Goal: Information Seeking & Learning: Learn about a topic

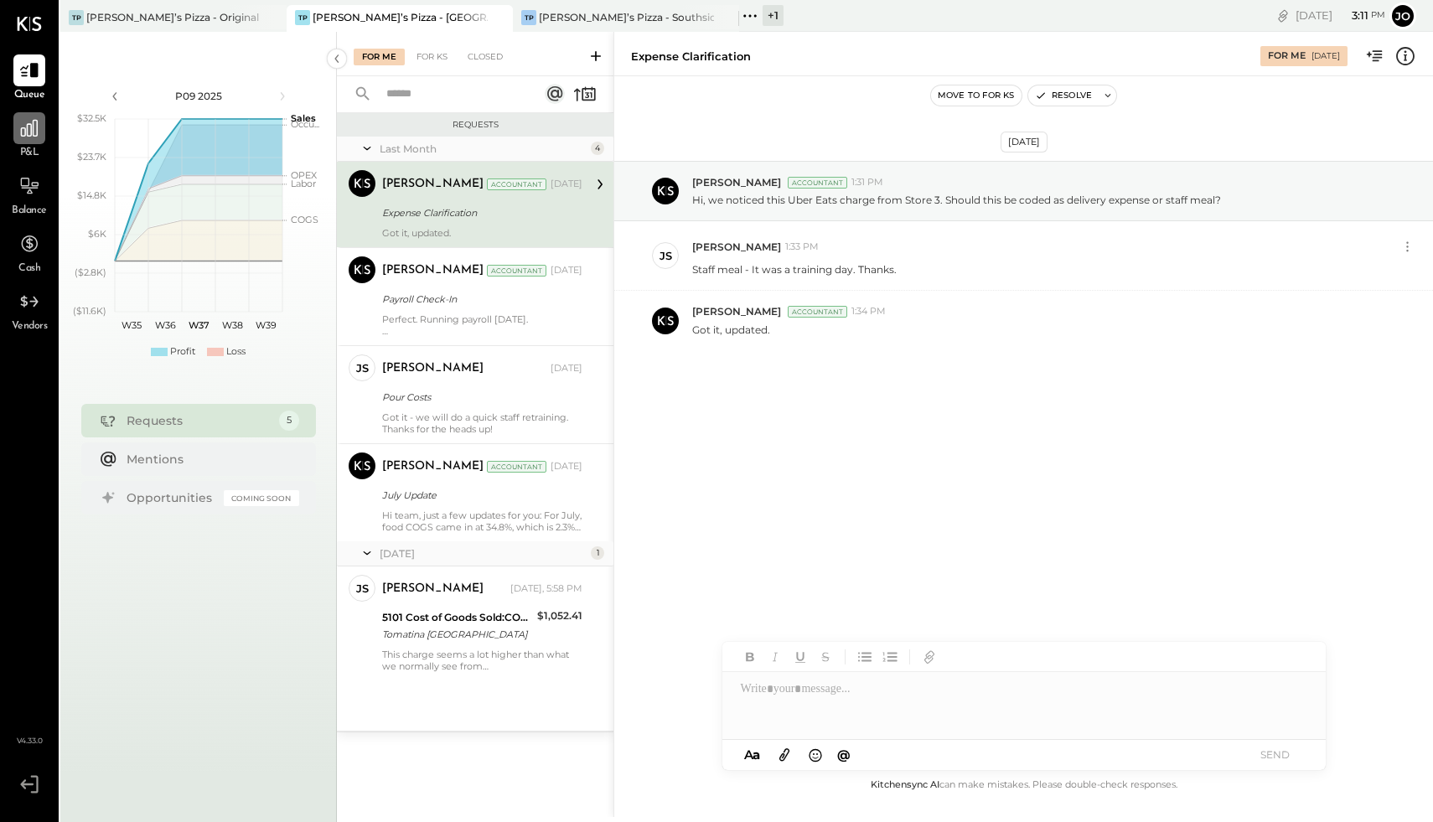
click at [28, 132] on icon at bounding box center [29, 128] width 22 height 22
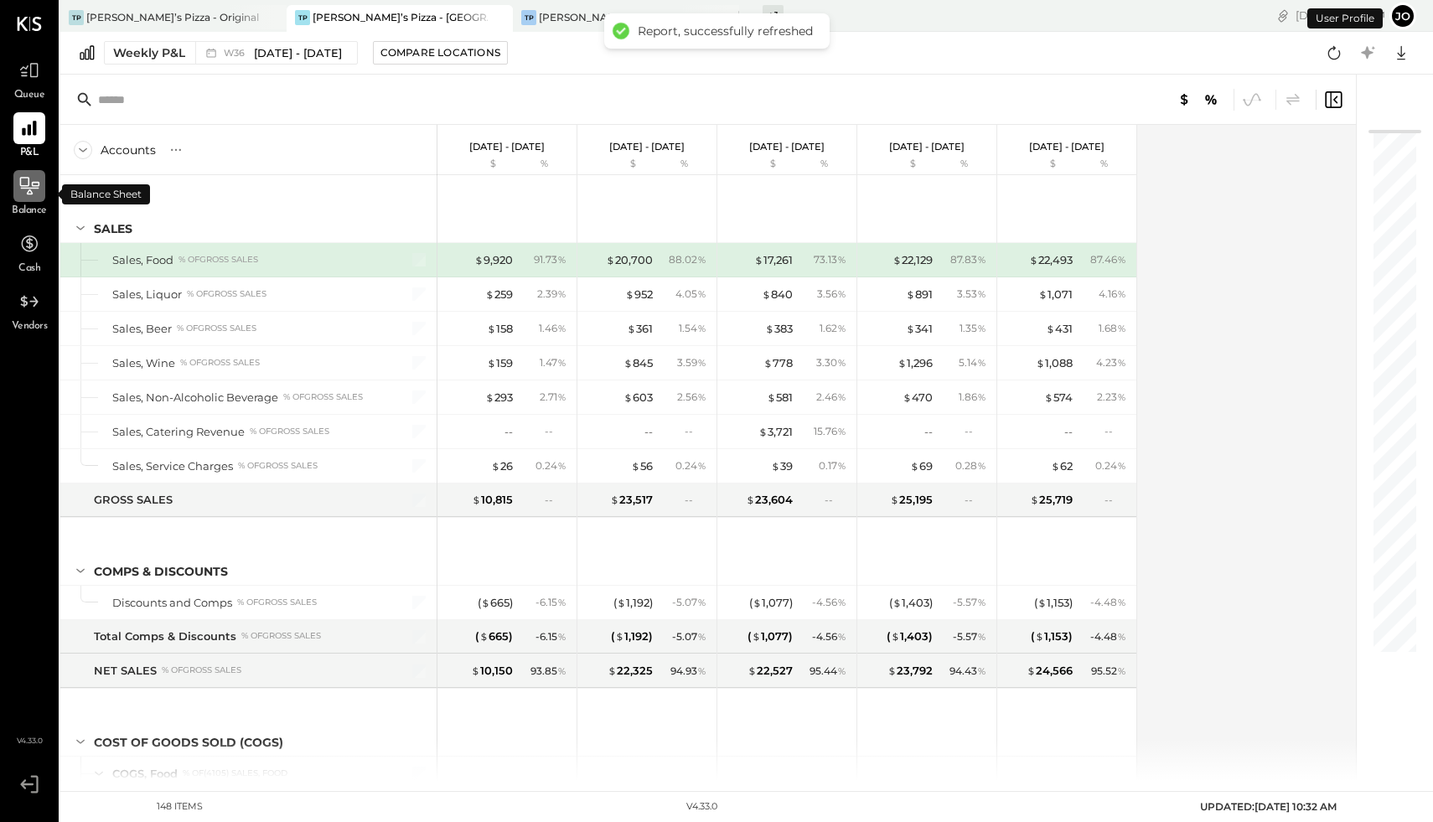
click at [25, 184] on icon at bounding box center [29, 186] width 22 height 22
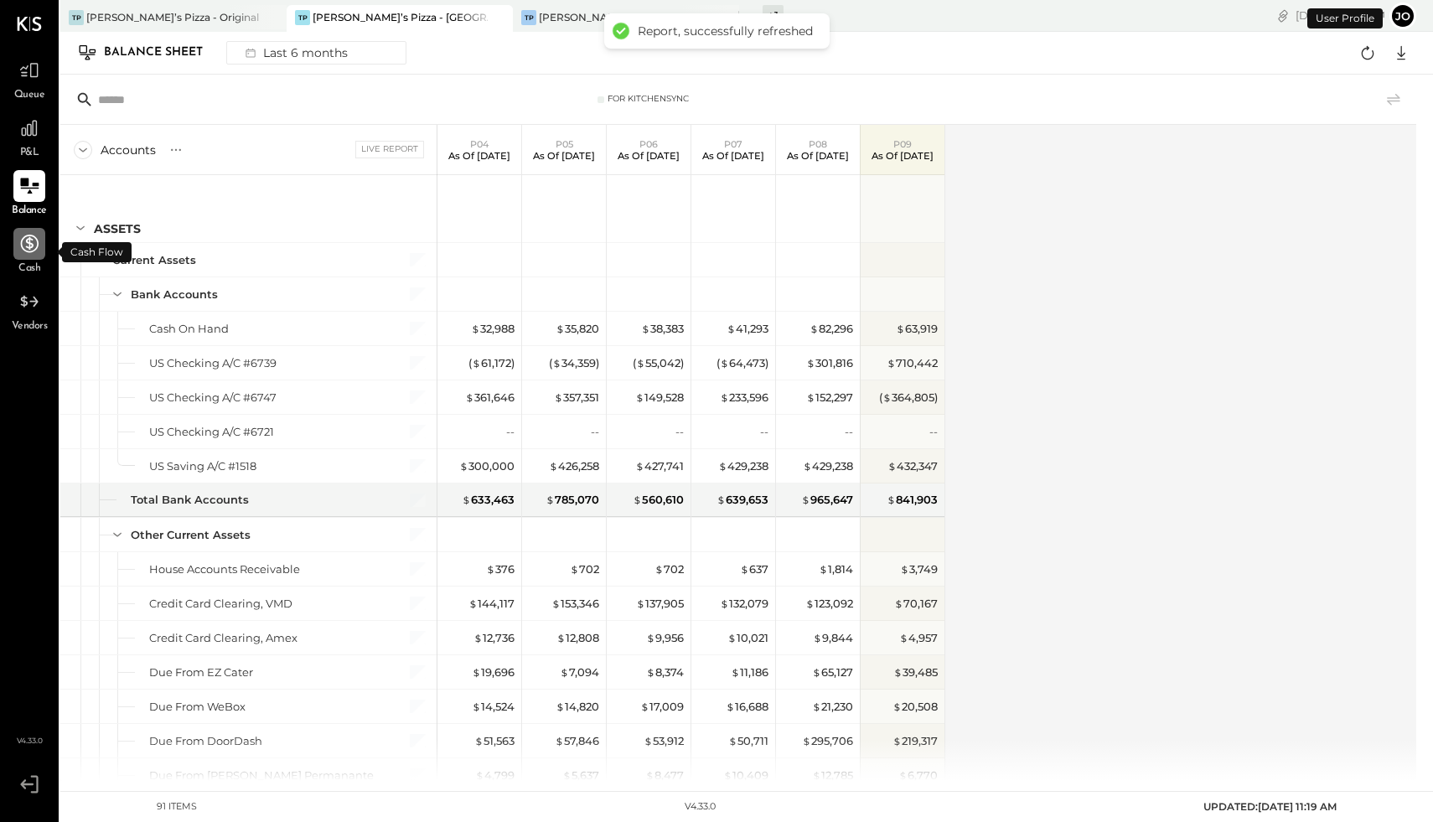
click at [24, 246] on icon at bounding box center [29, 244] width 22 height 22
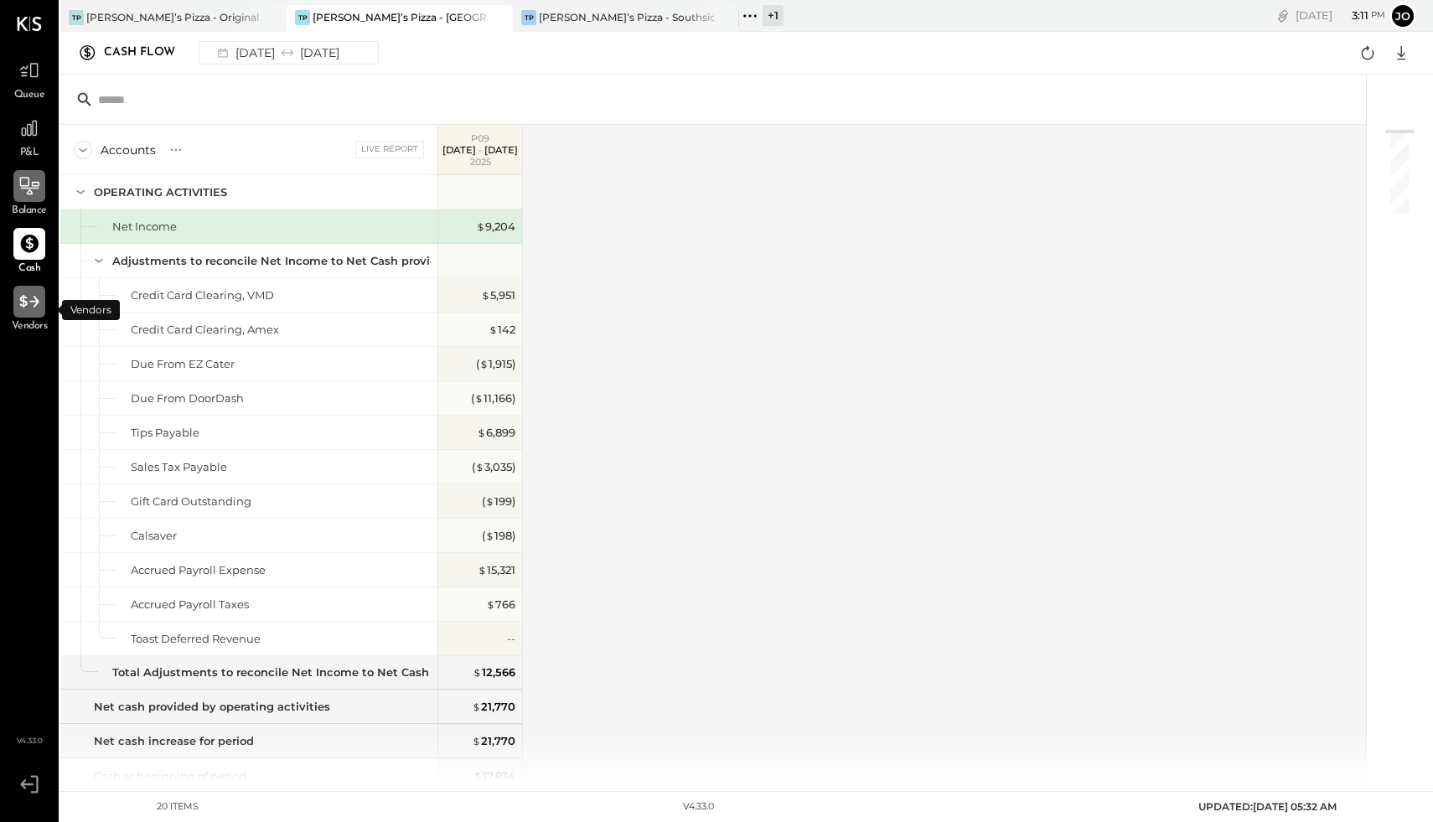
click at [27, 298] on icon at bounding box center [29, 302] width 22 height 22
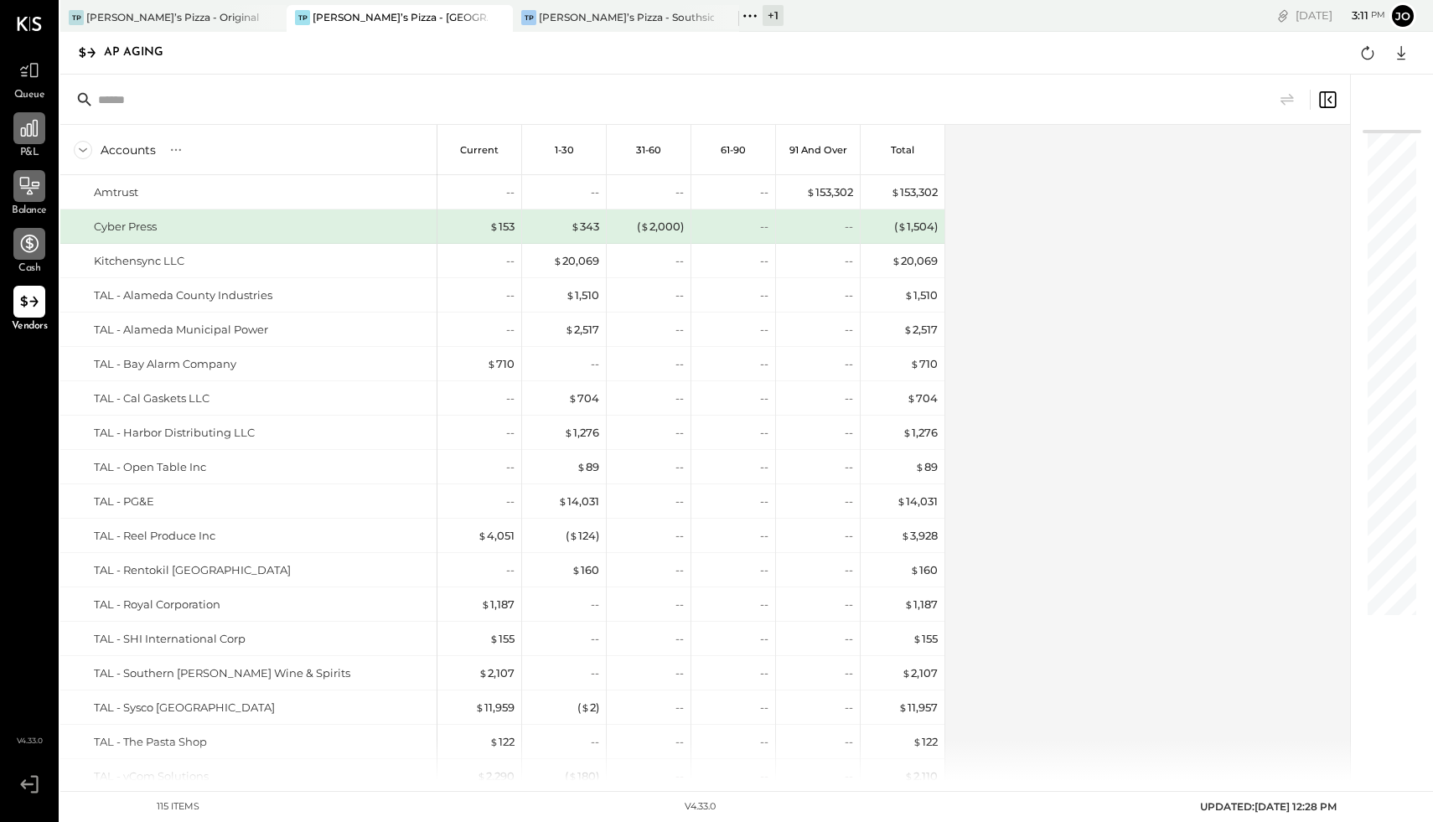
click at [23, 127] on icon at bounding box center [29, 128] width 22 height 22
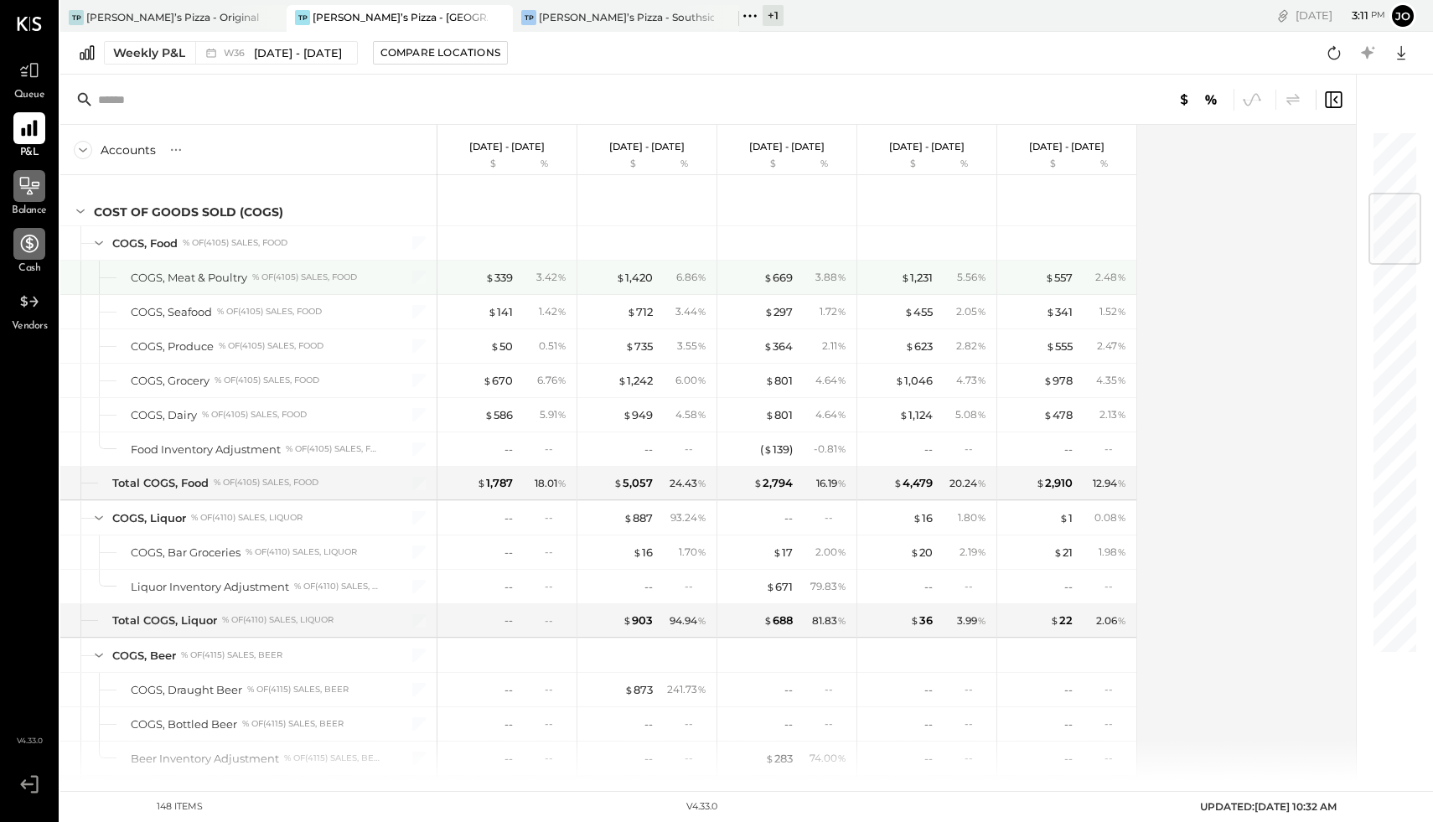
scroll to position [535, 0]
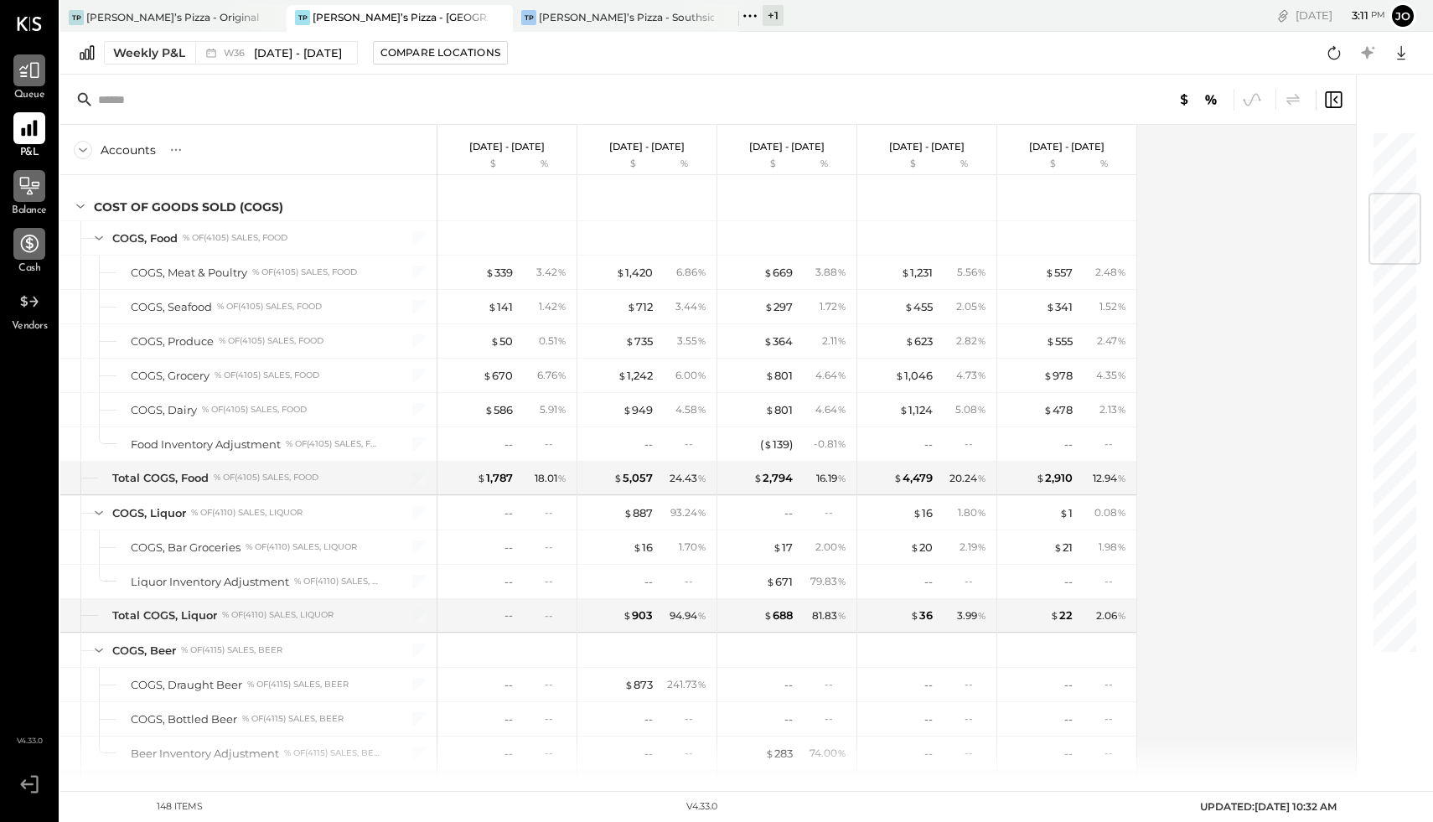
click at [39, 73] on icon at bounding box center [29, 70] width 22 height 22
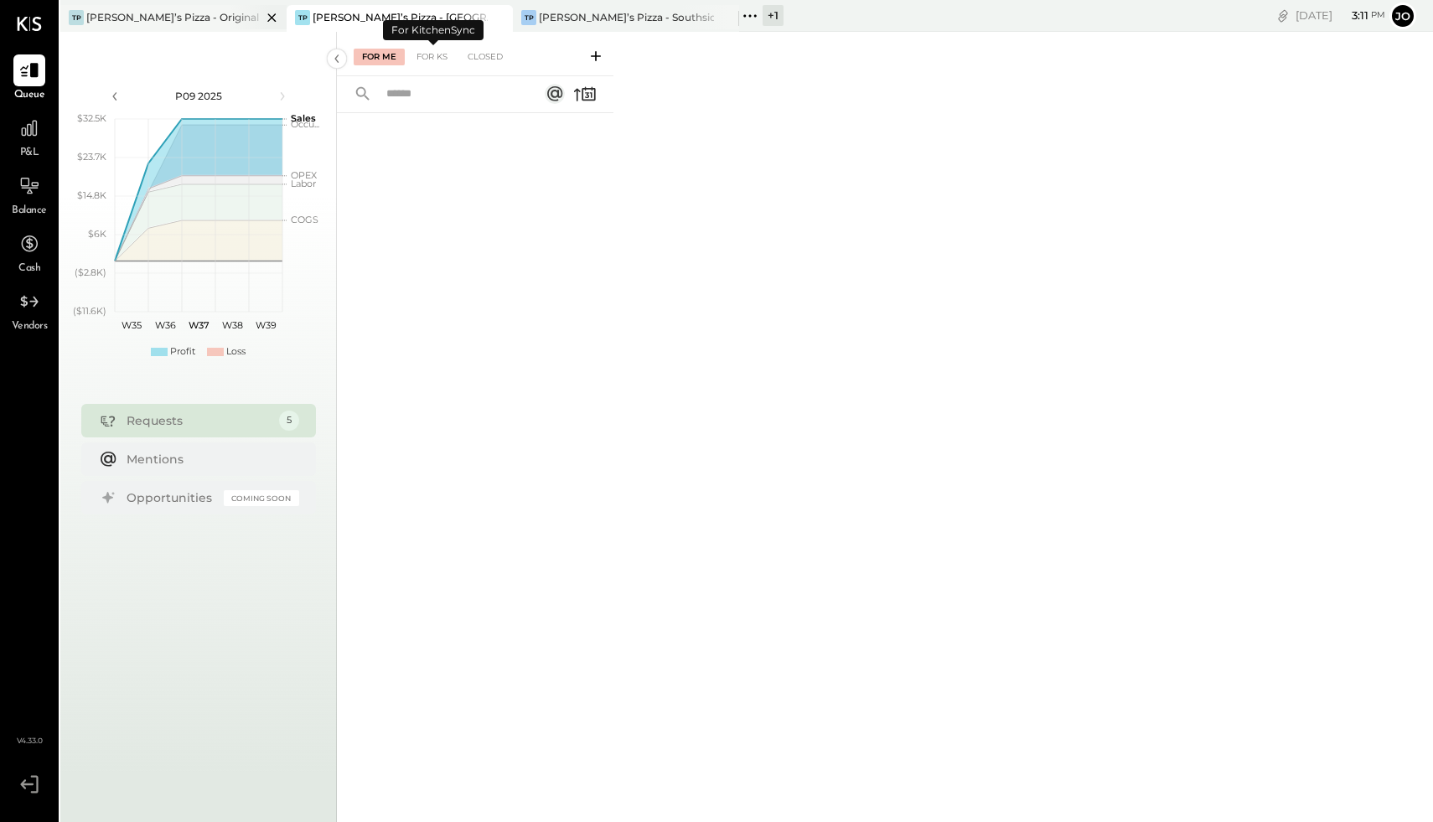
click at [161, 30] on div "TP Tony’s Pizza - Original" at bounding box center [173, 18] width 226 height 27
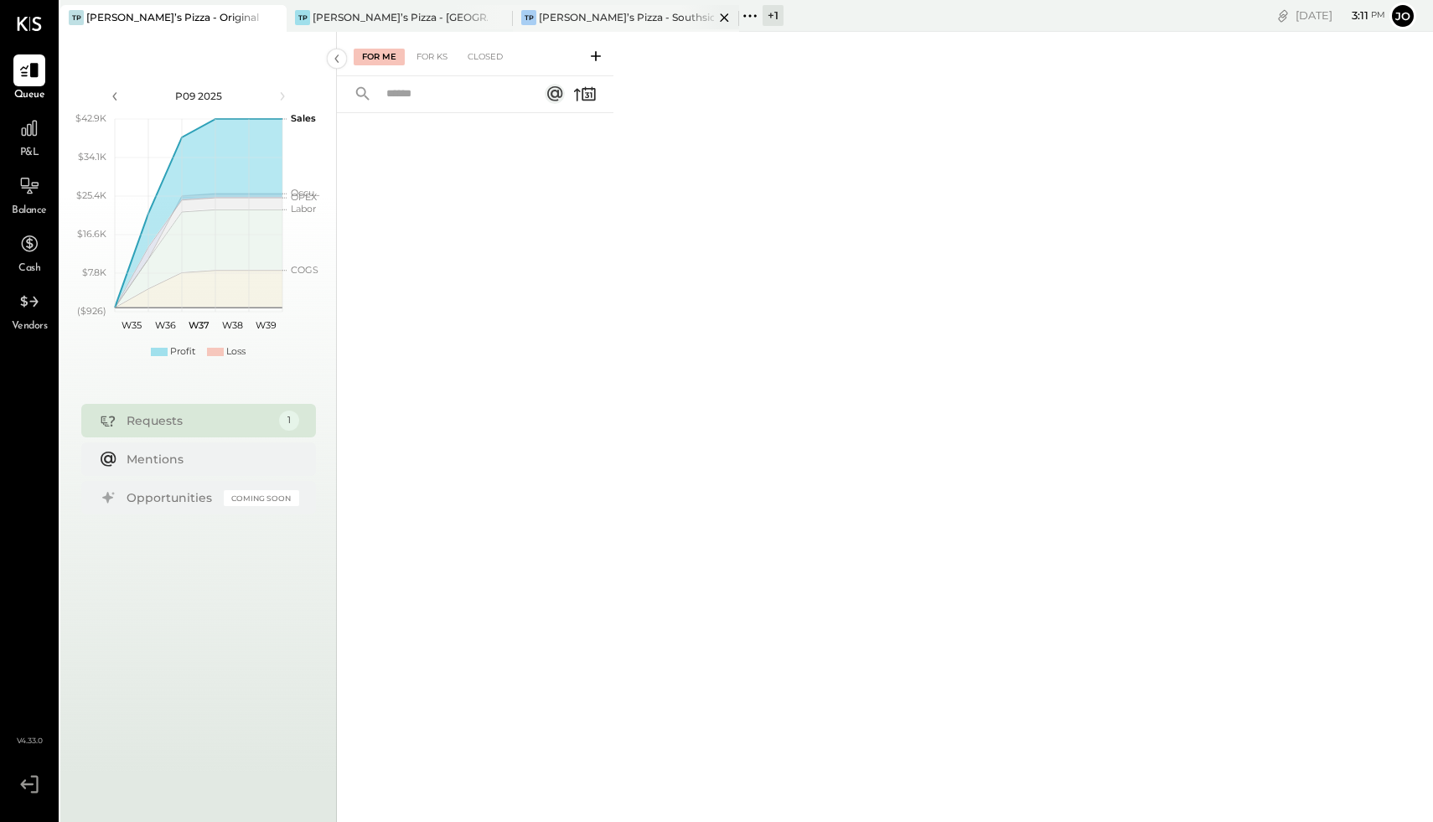
click at [596, 12] on div "Tony’s Pizza - Southside" at bounding box center [626, 17] width 175 height 14
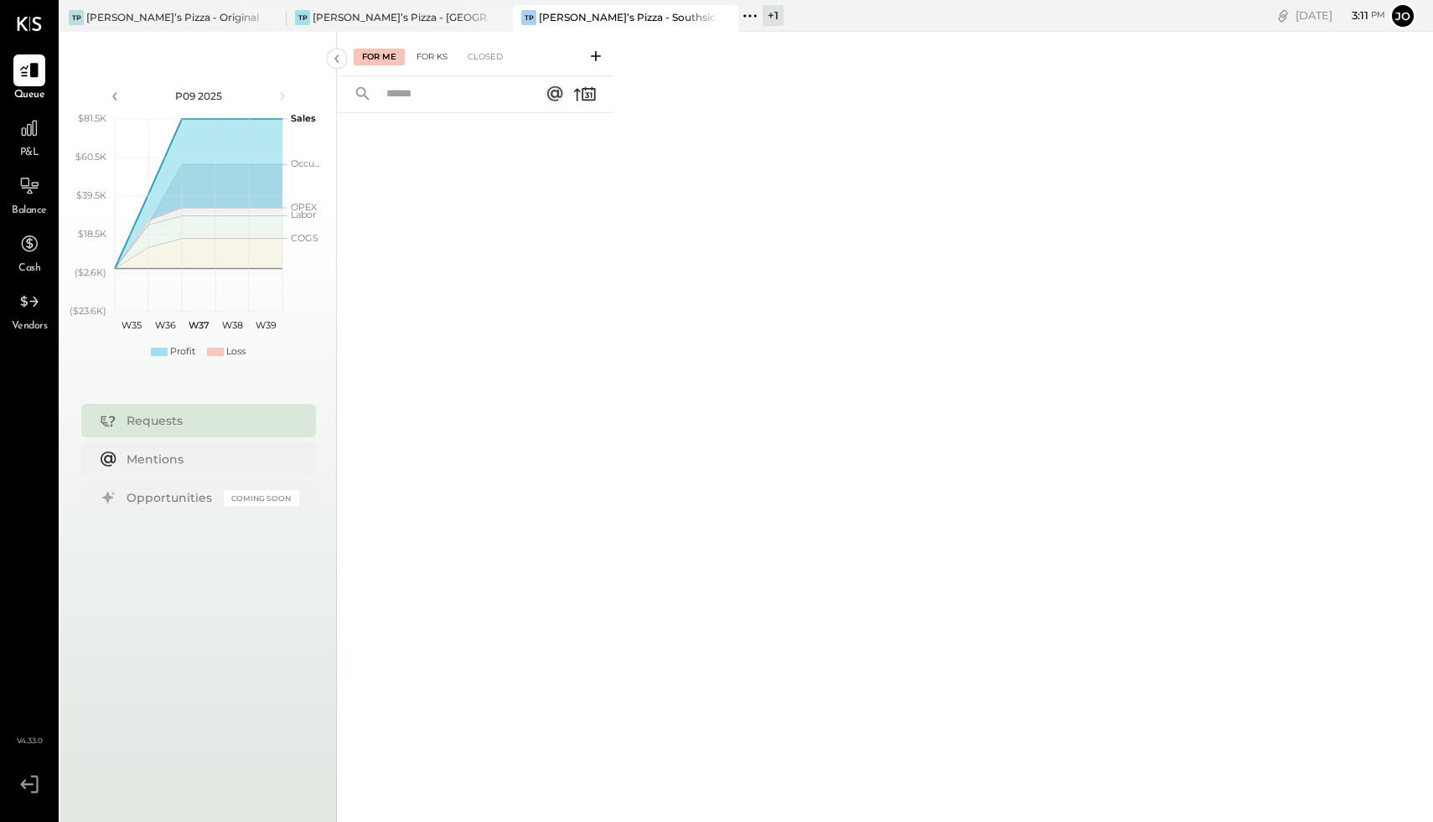
click at [440, 54] on div "For KS" at bounding box center [432, 57] width 48 height 17
click at [369, 21] on div "Tony’s Pizza - Northside" at bounding box center [400, 17] width 175 height 14
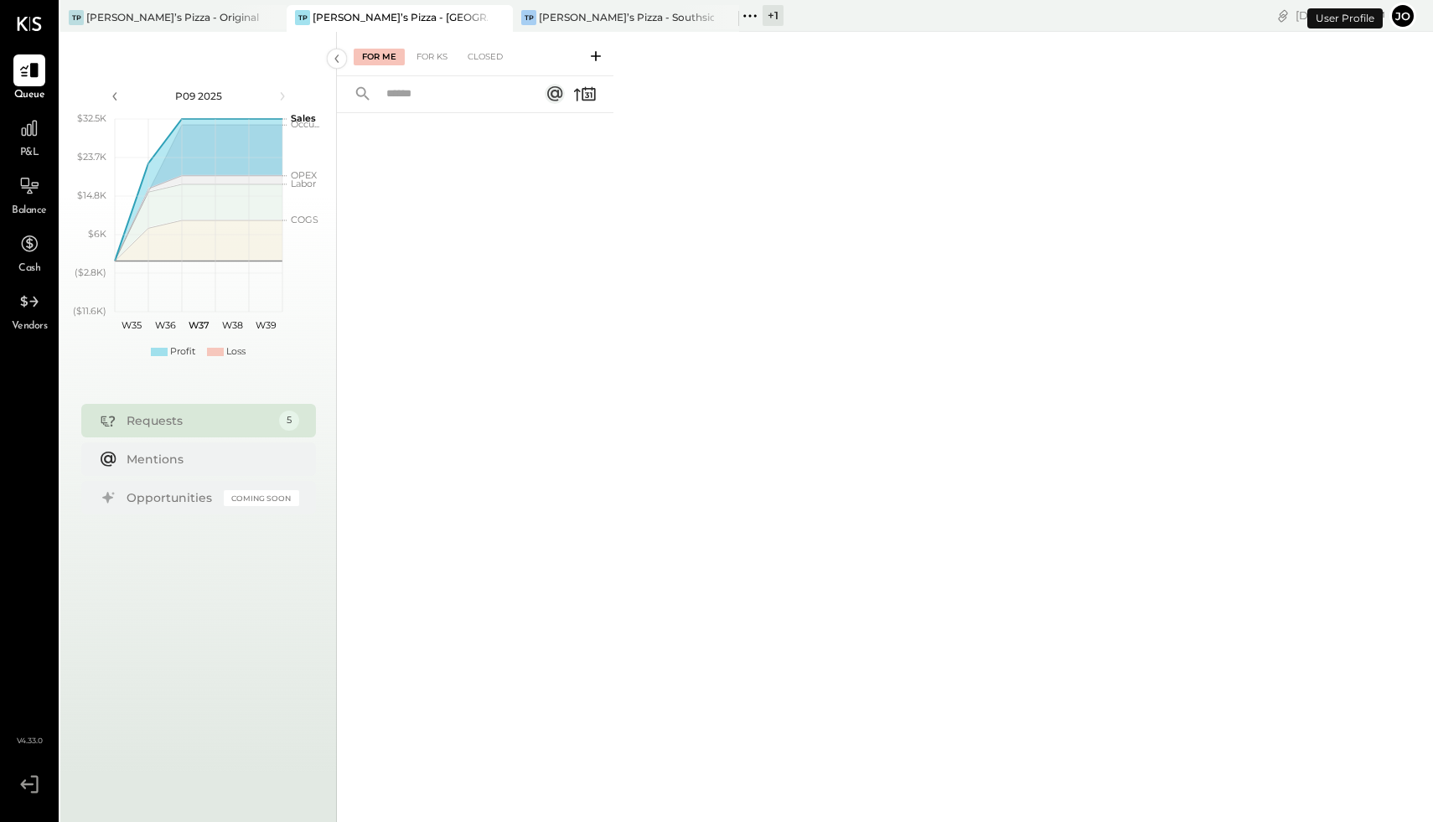
click at [462, 208] on div at bounding box center [475, 443] width 277 height 661
click at [113, 90] on icon at bounding box center [115, 96] width 18 height 18
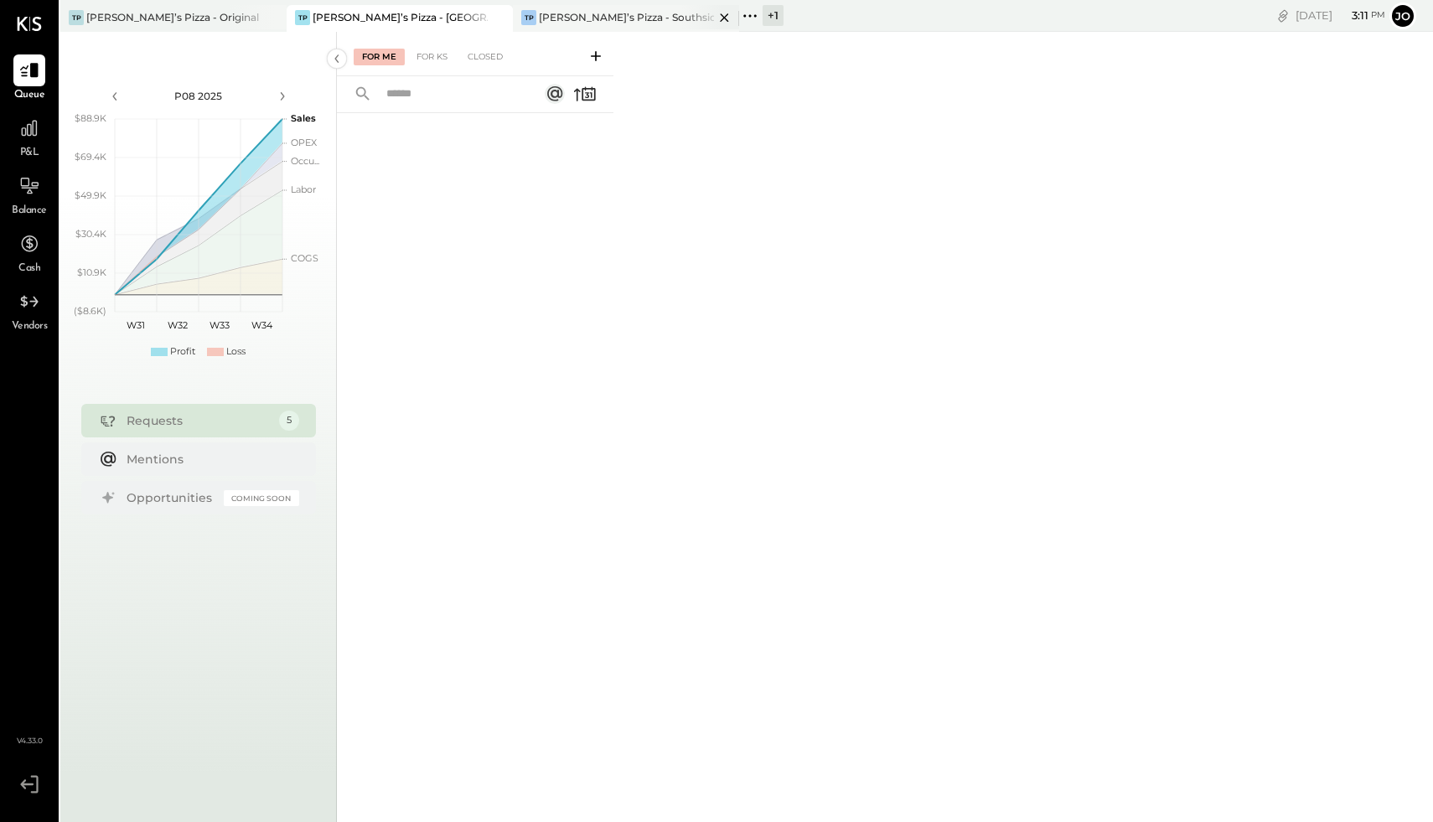
click at [661, 10] on div "TP Tony’s Pizza - Southside" at bounding box center [613, 17] width 201 height 15
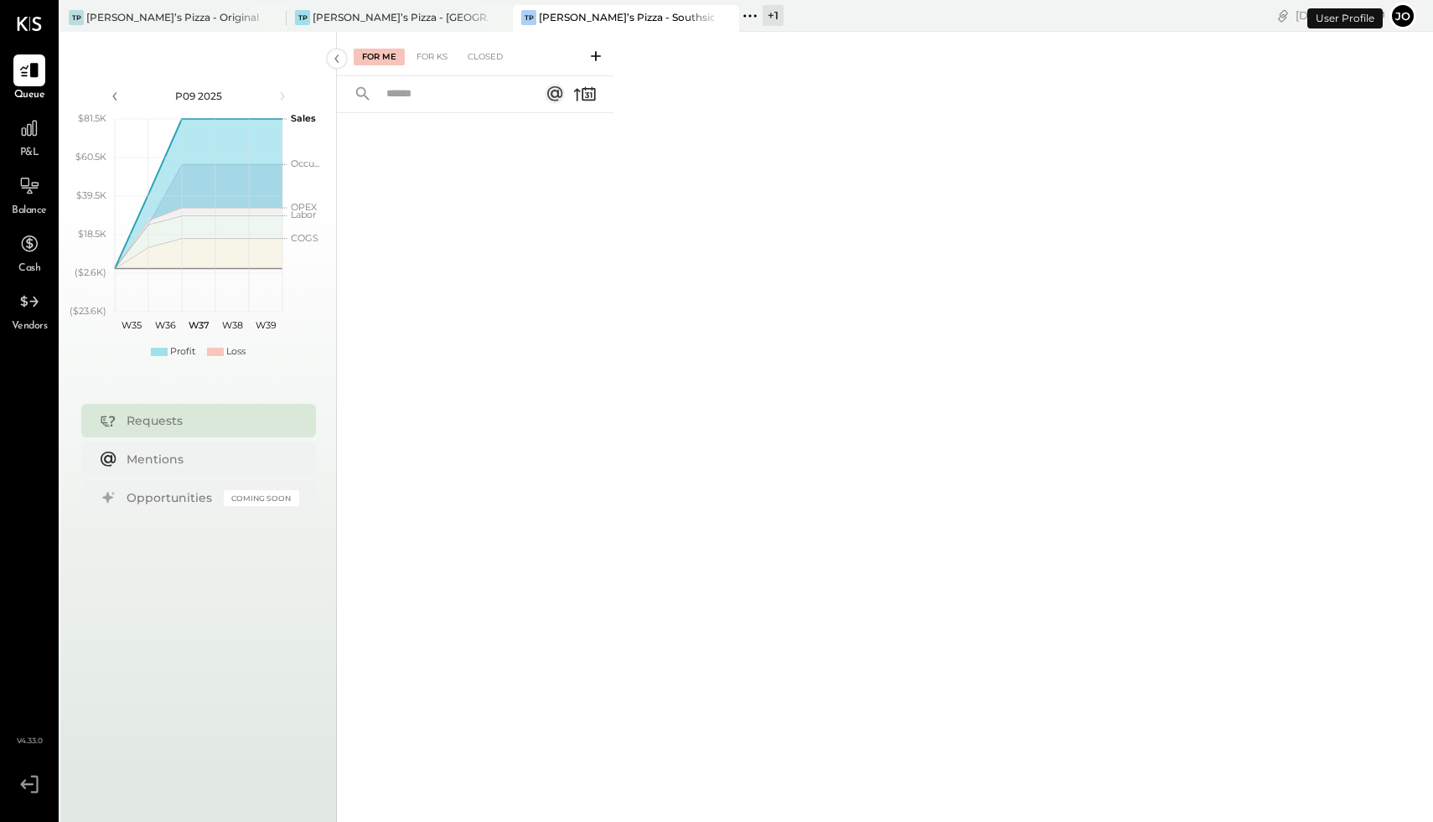
click at [763, 18] on div "+ 1" at bounding box center [773, 15] width 21 height 21
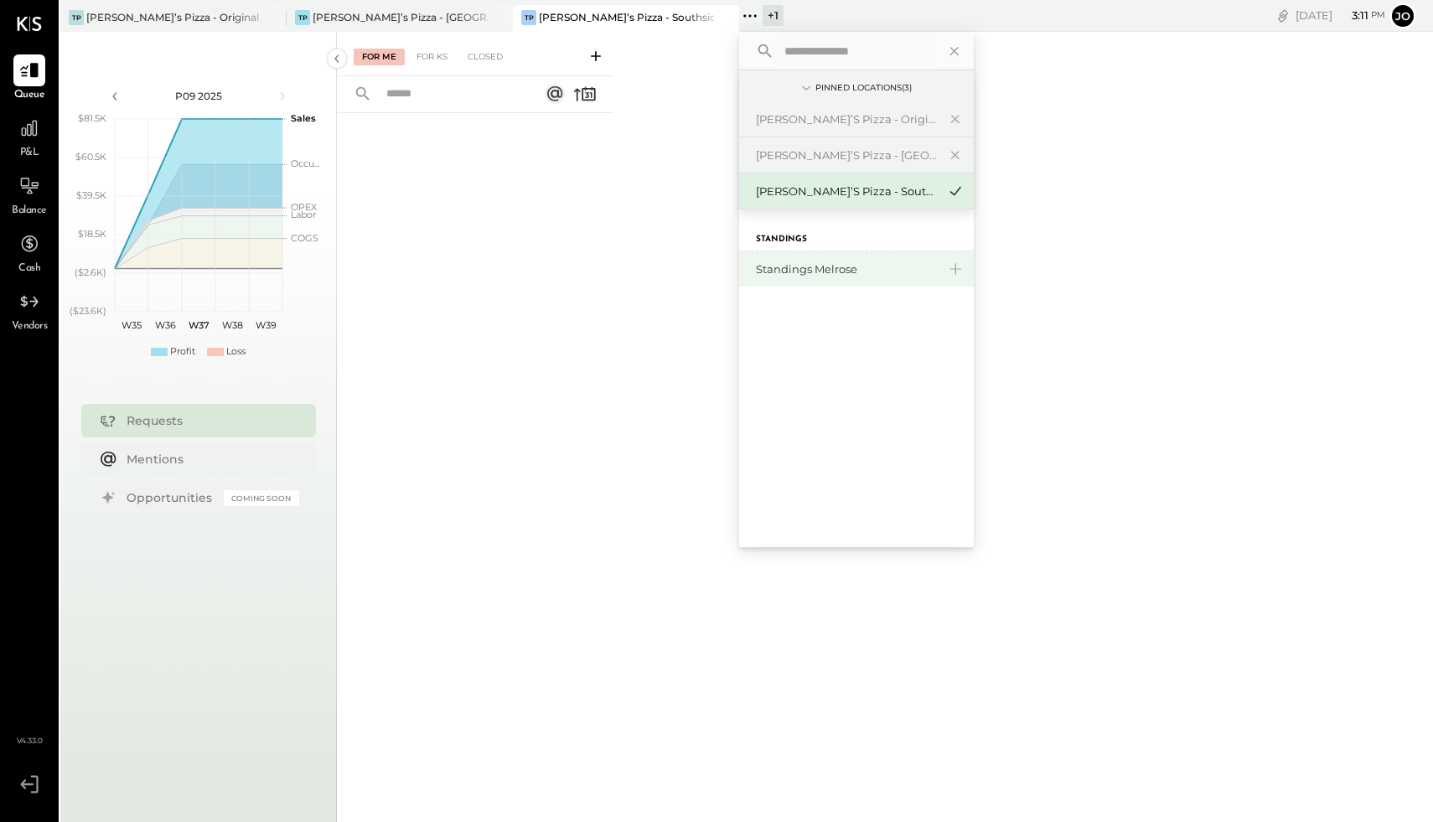
click at [786, 271] on div "Standings Melrose" at bounding box center [846, 269] width 181 height 16
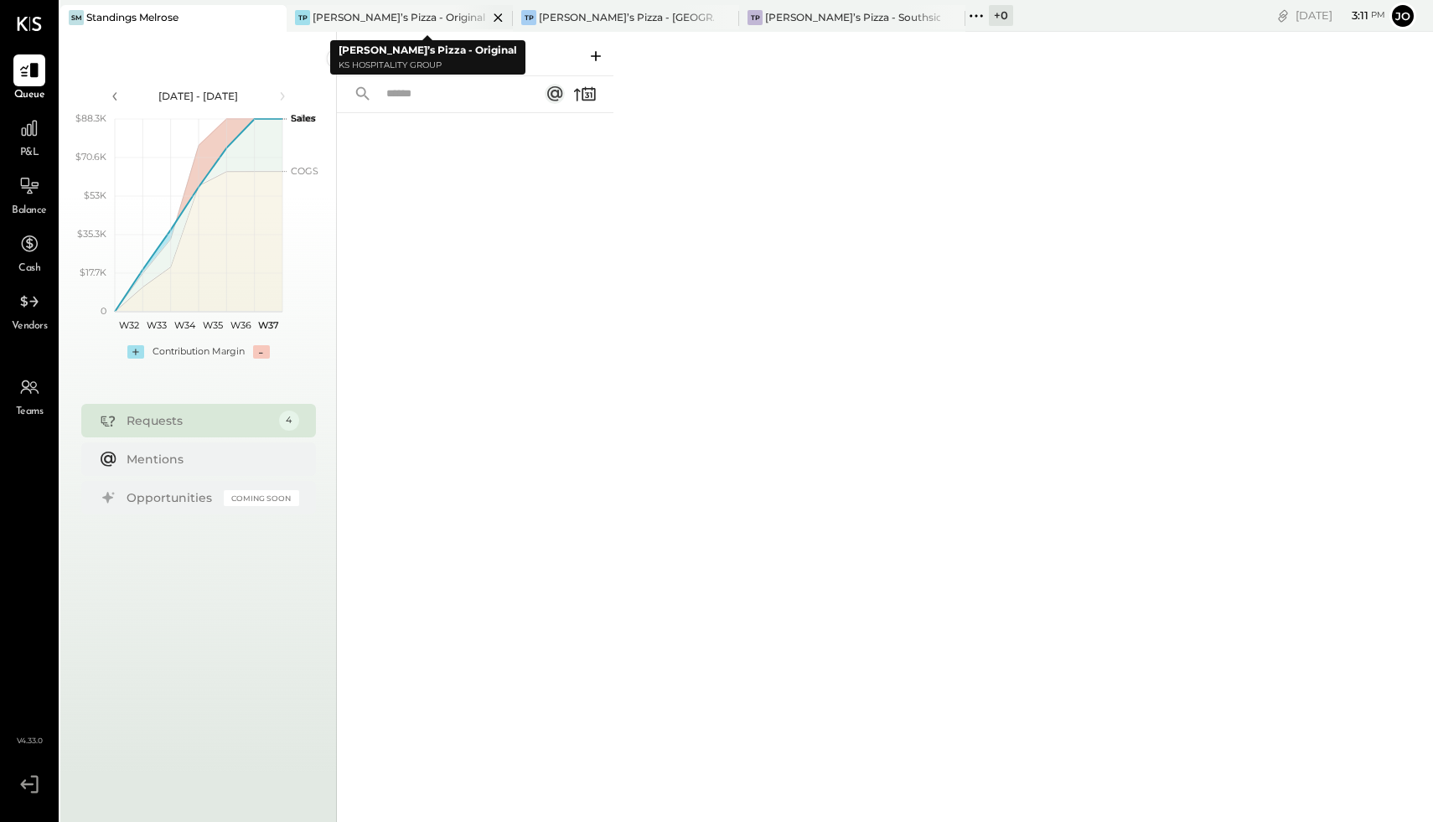
click at [390, 13] on div "Tony’s Pizza - Original" at bounding box center [399, 17] width 173 height 14
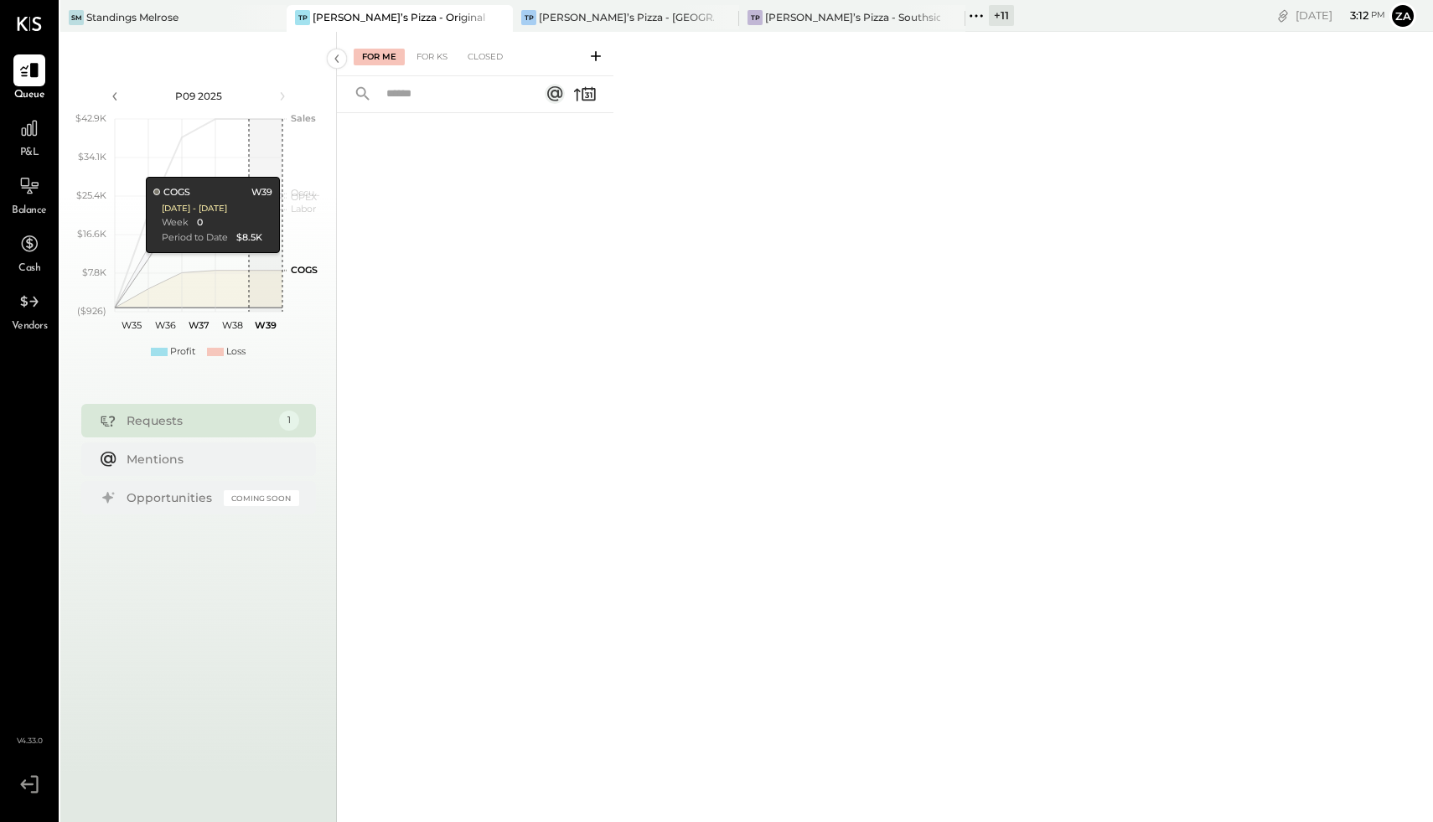
click at [215, 420] on div "Requests" at bounding box center [199, 420] width 144 height 17
click at [503, 245] on div at bounding box center [475, 443] width 277 height 661
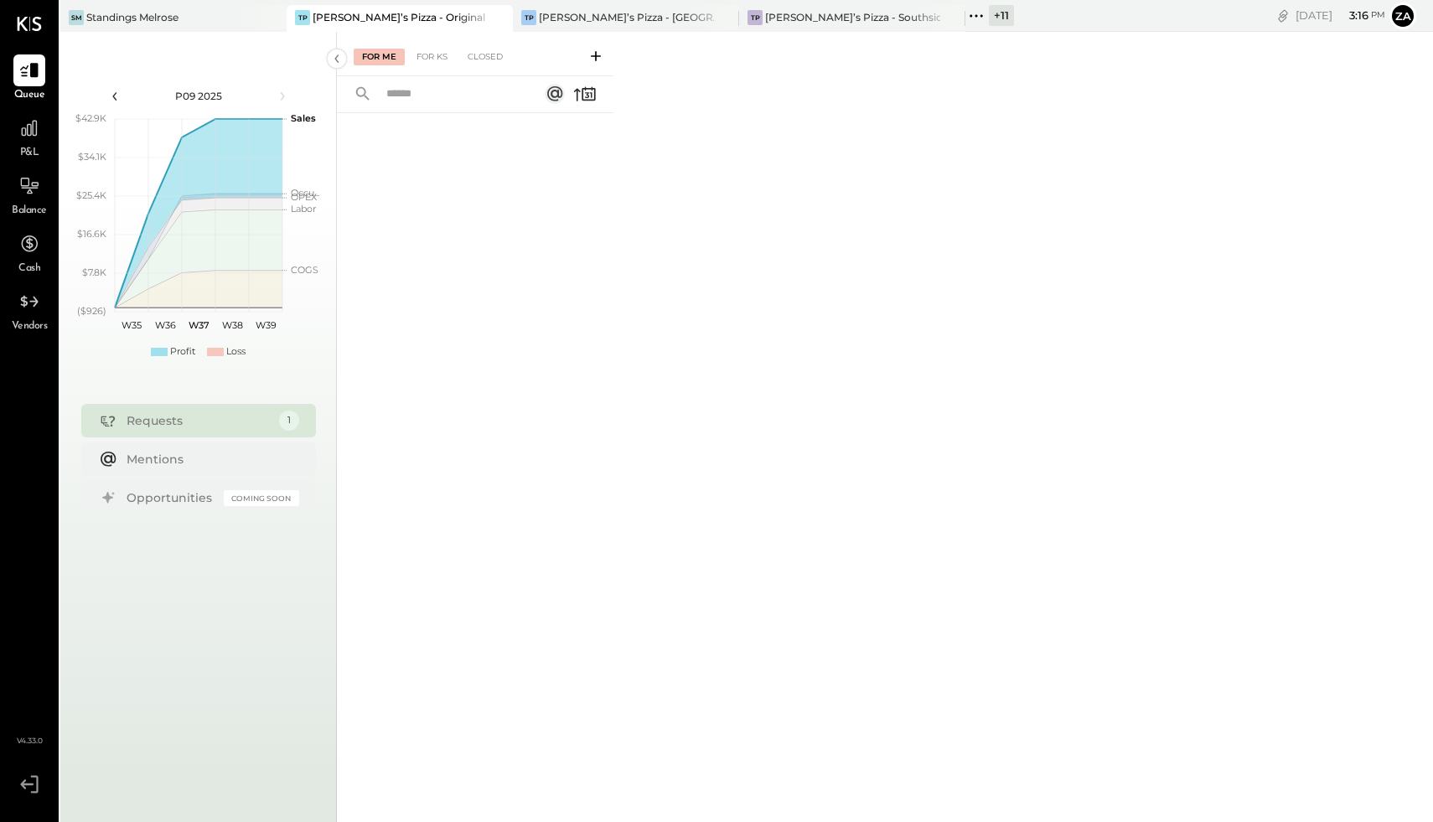
click at [117, 94] on icon at bounding box center [115, 96] width 18 height 18
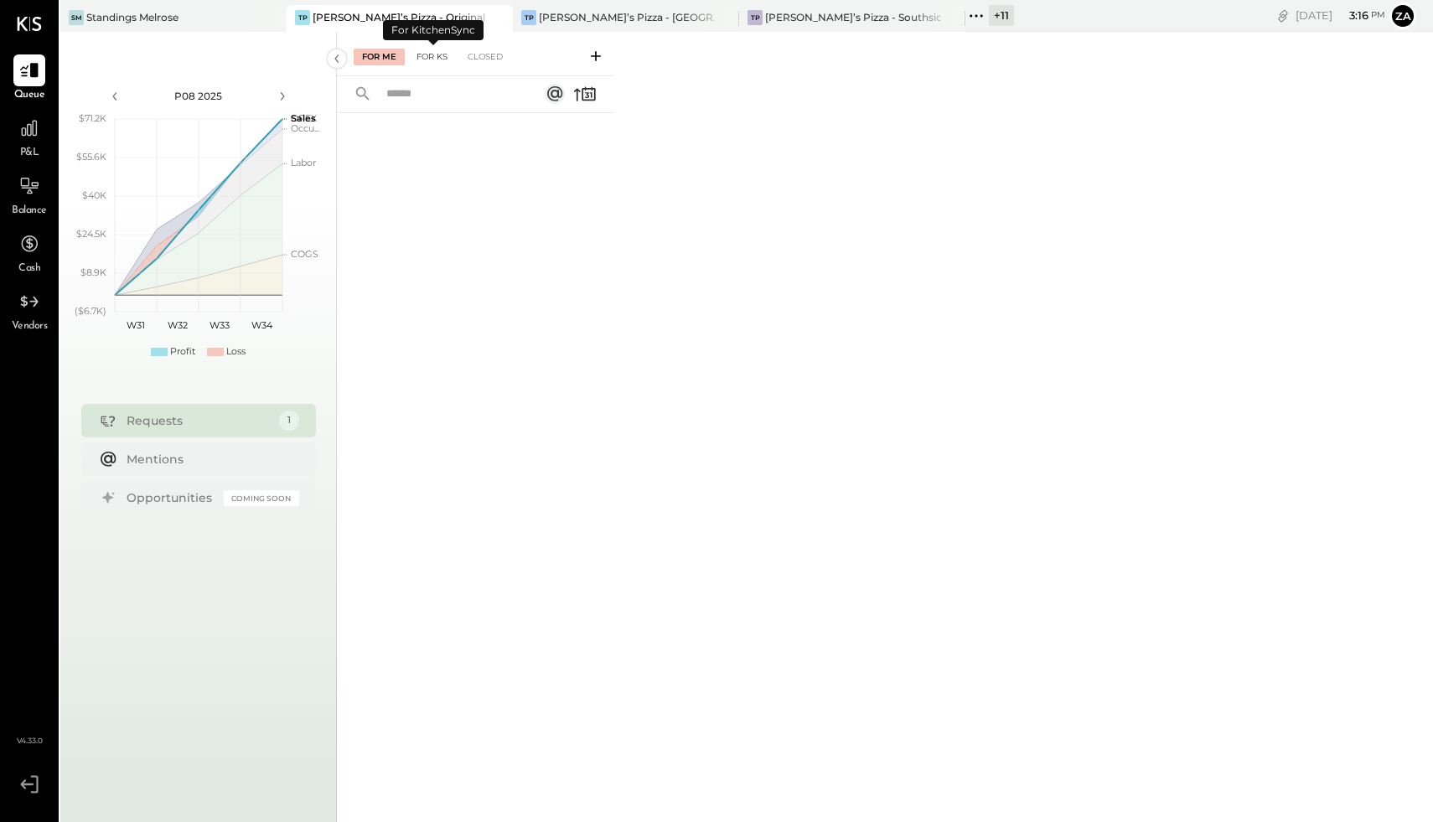
click at [424, 55] on div "For KS" at bounding box center [432, 57] width 48 height 17
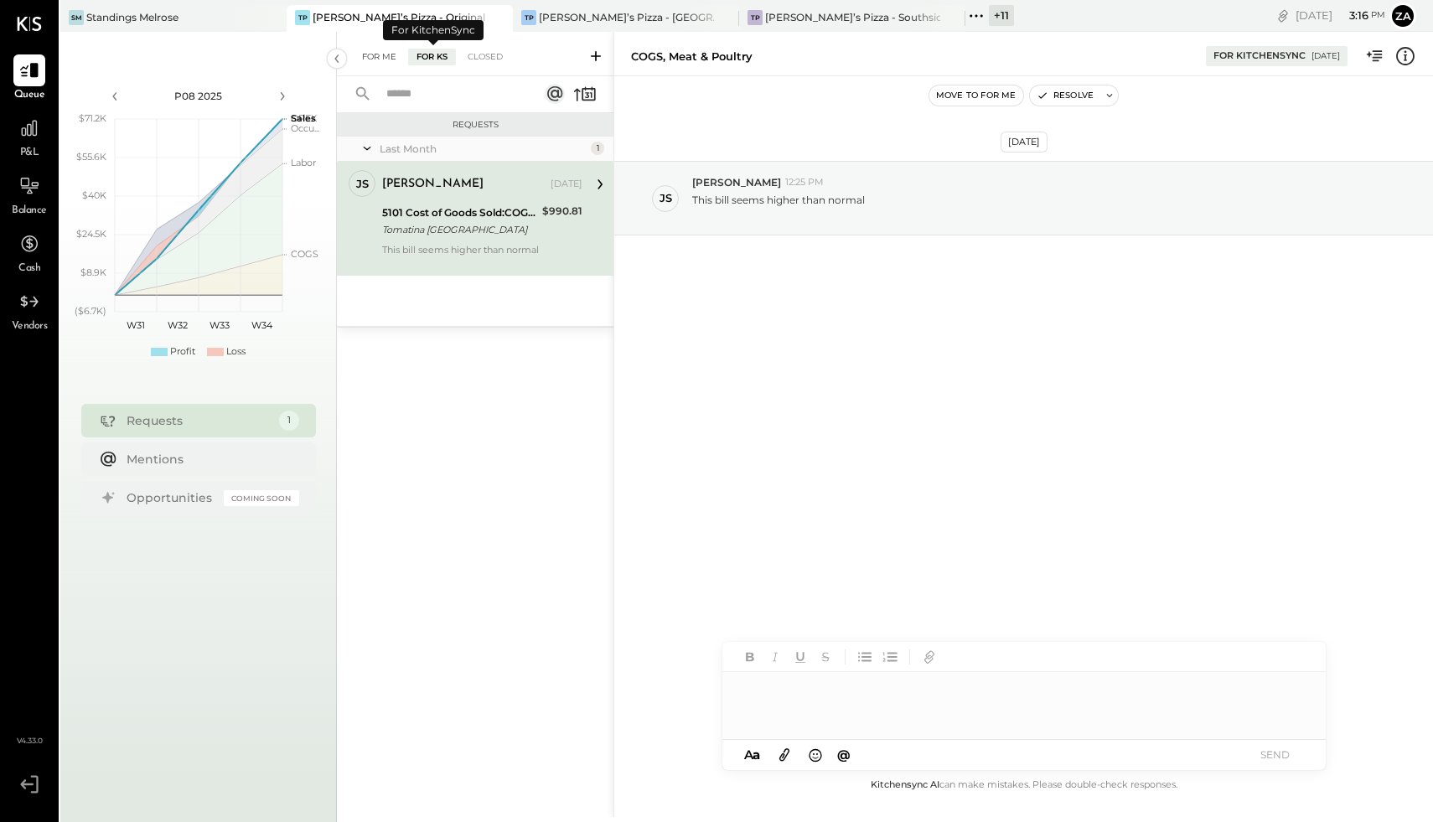
click at [371, 57] on div "For Me" at bounding box center [379, 57] width 51 height 17
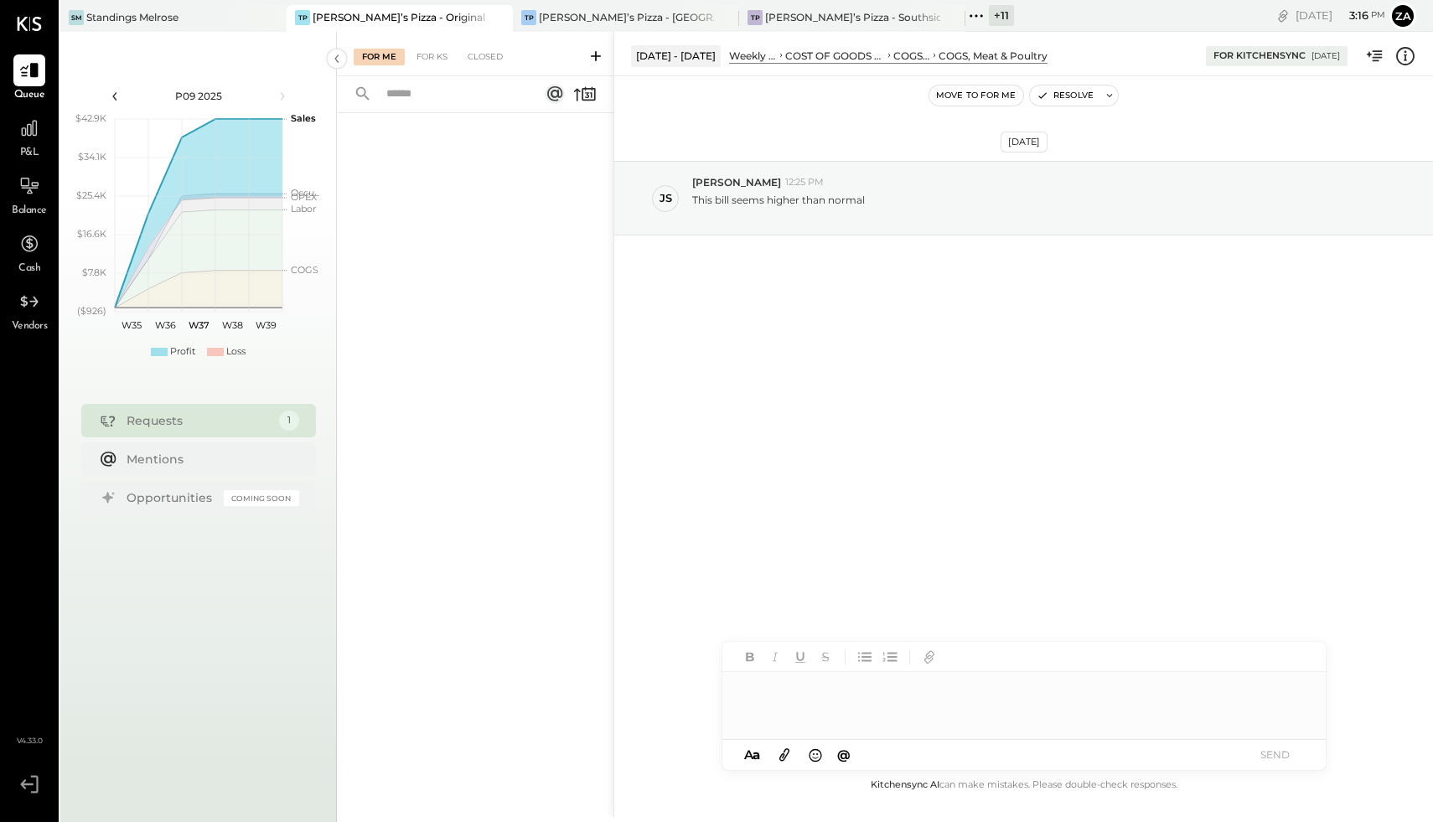
click at [112, 96] on icon at bounding box center [115, 96] width 18 height 18
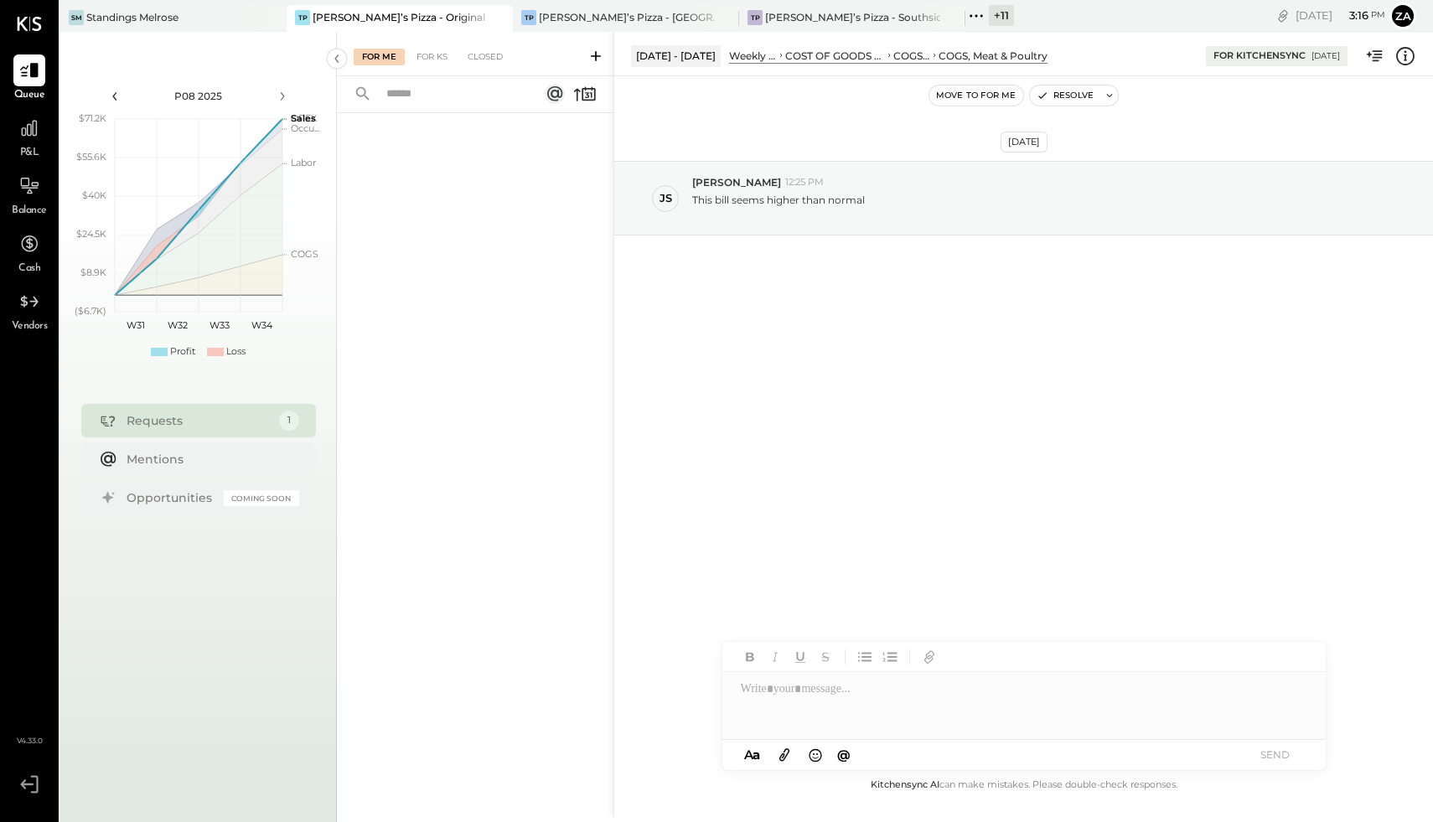
click at [112, 96] on icon at bounding box center [115, 96] width 18 height 18
click at [285, 95] on icon at bounding box center [282, 96] width 18 height 18
click at [437, 60] on div "For KS" at bounding box center [432, 57] width 48 height 17
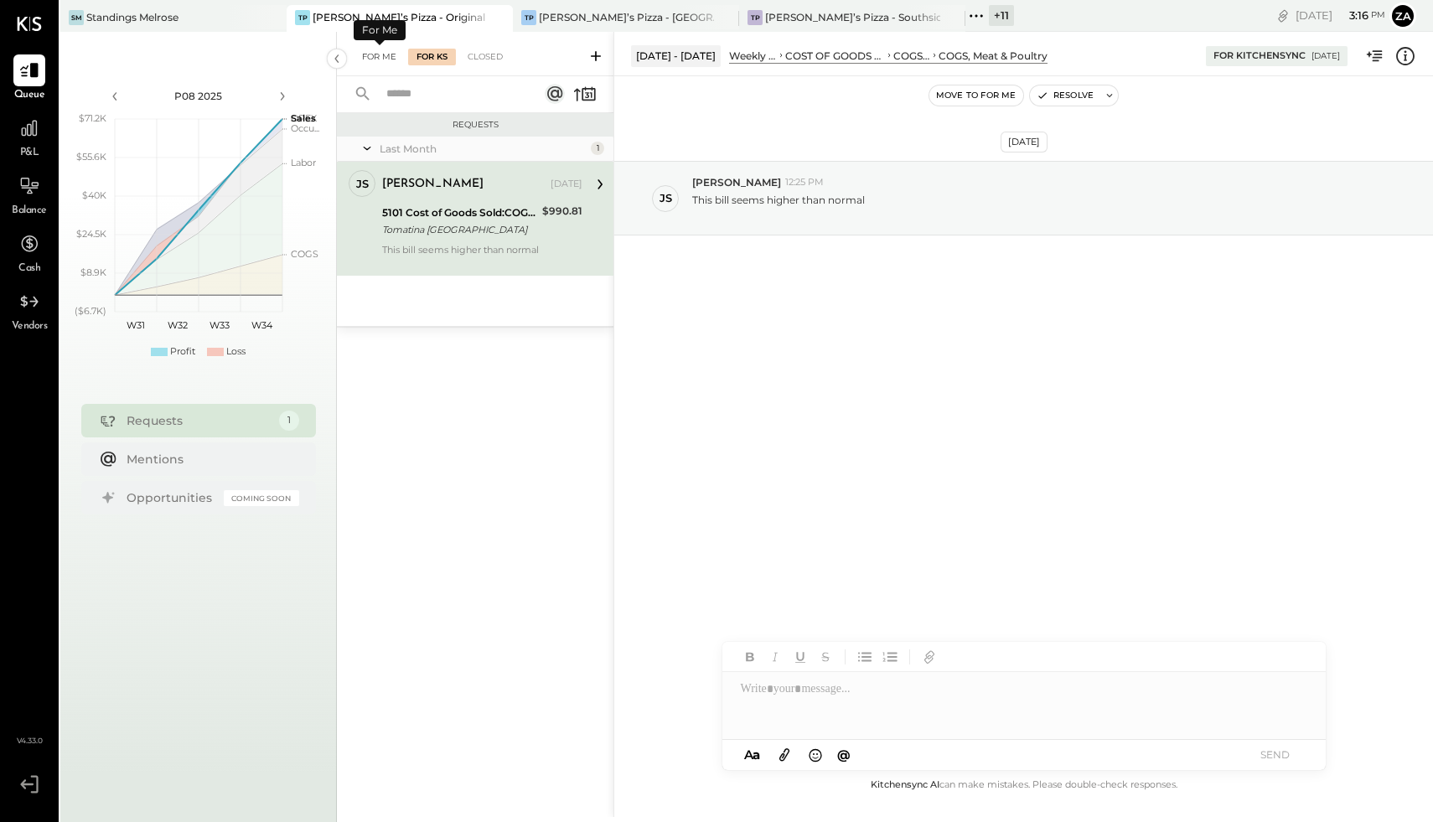
click at [382, 56] on div "For Me" at bounding box center [379, 57] width 51 height 17
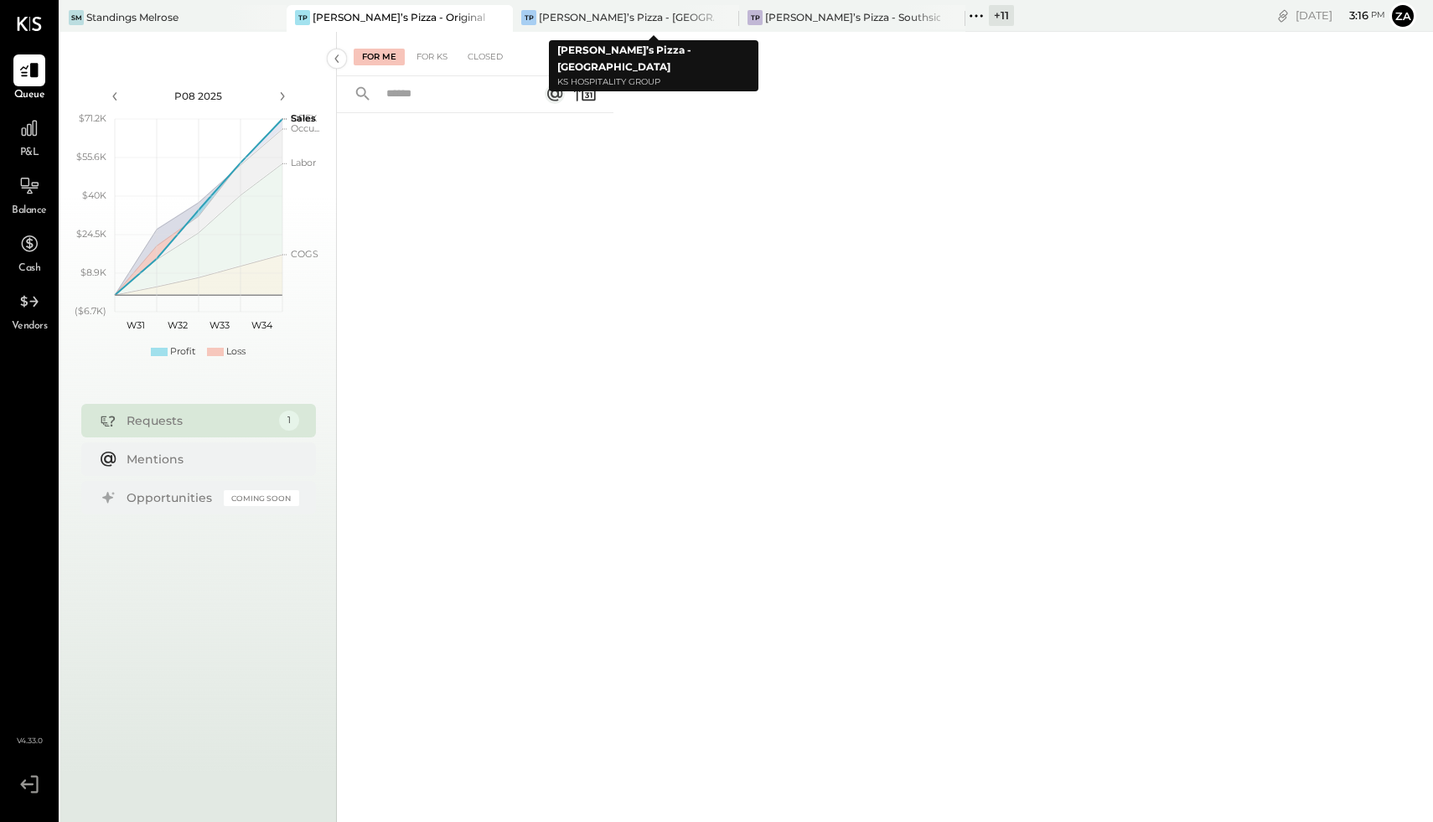
click at [586, 2] on div "SM Standings Melrose TP Tony’s Pizza - Original TP Tony’s Pizza - Northside TP …" at bounding box center [581, 16] width 1042 height 32
click at [571, 20] on div "[PERSON_NAME]’s Pizza - [GEOGRAPHIC_DATA]" at bounding box center [626, 17] width 175 height 14
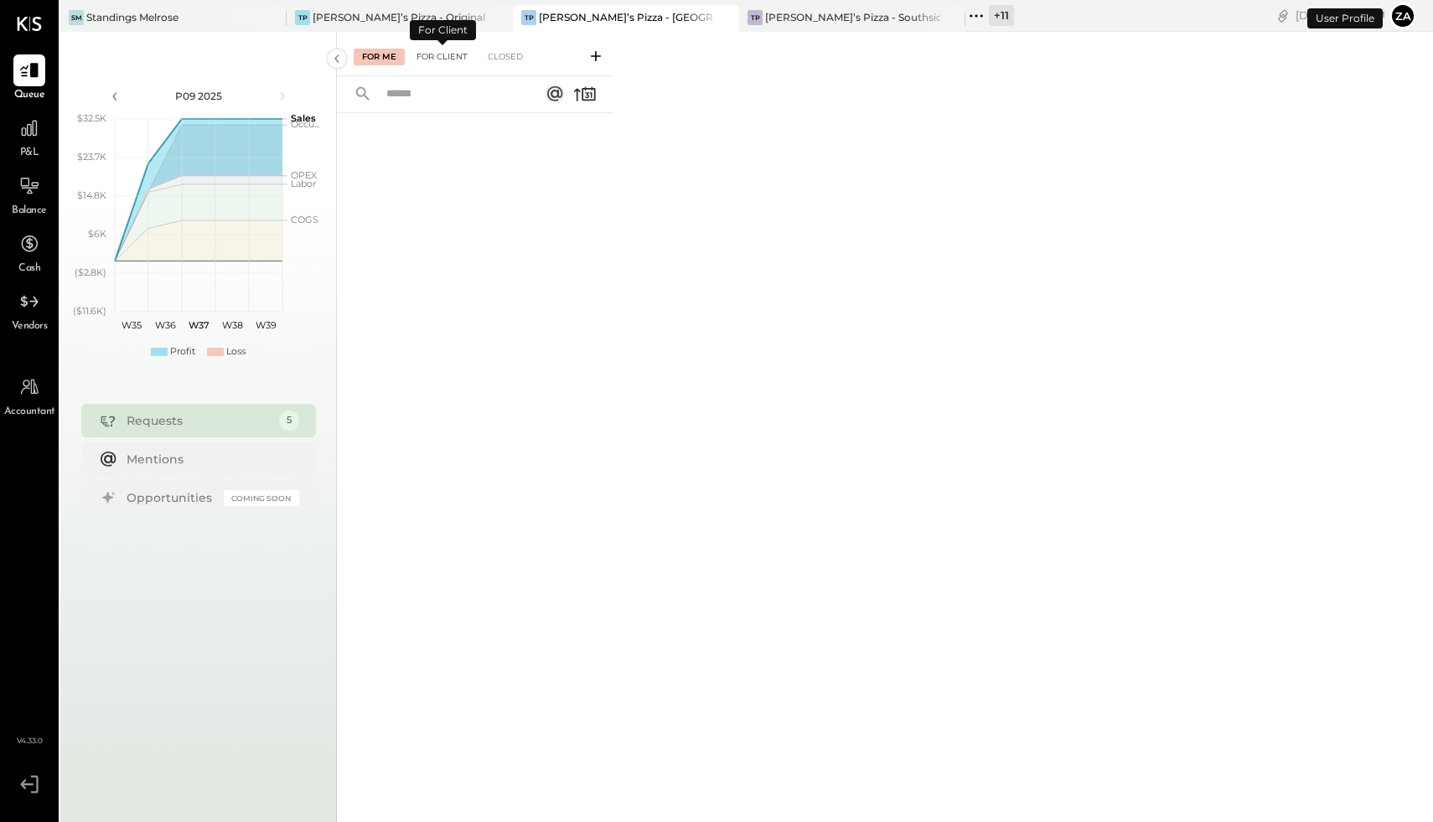
click at [454, 60] on div "For Client" at bounding box center [442, 57] width 68 height 17
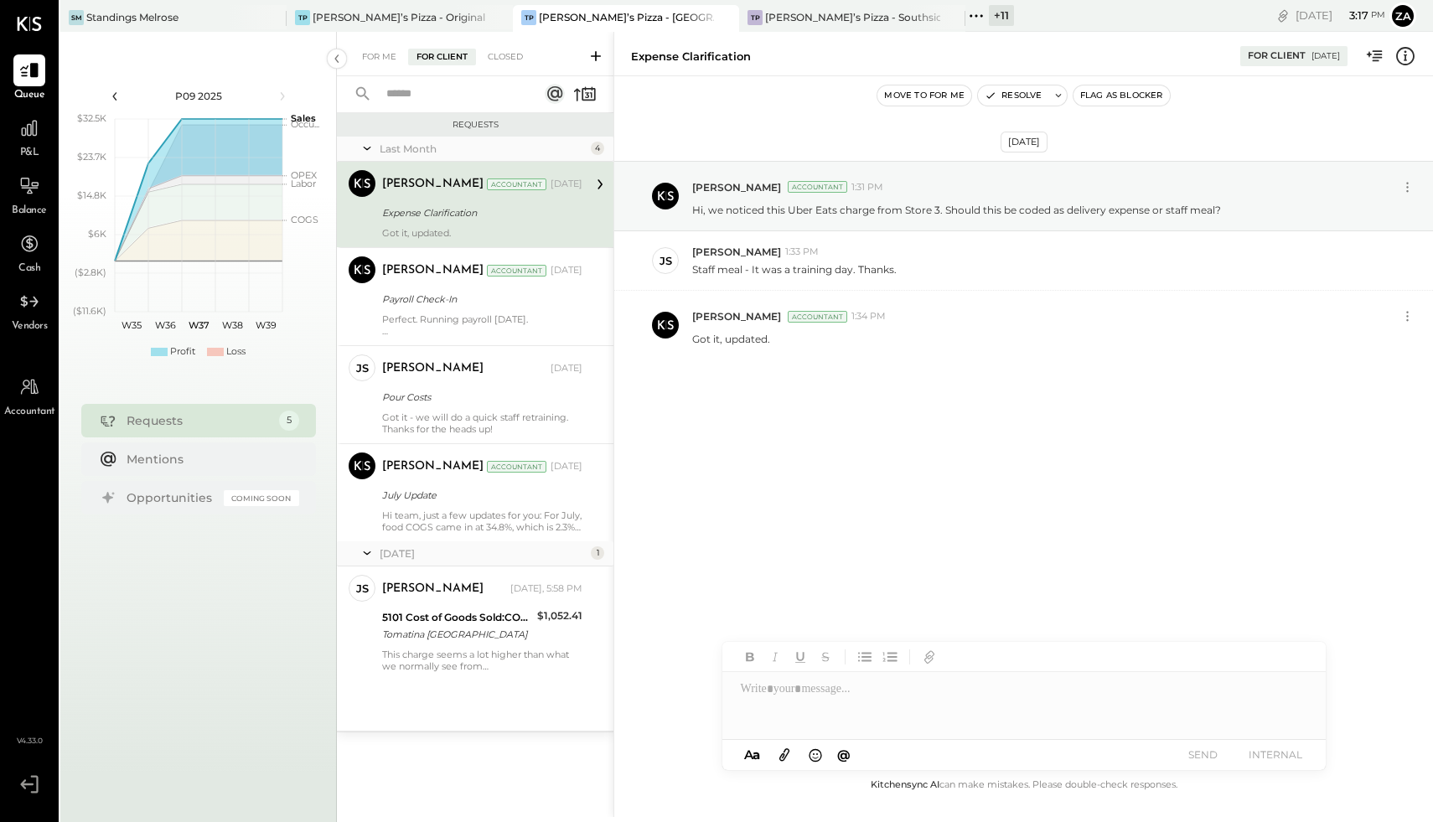
click at [113, 96] on icon at bounding box center [114, 96] width 4 height 8
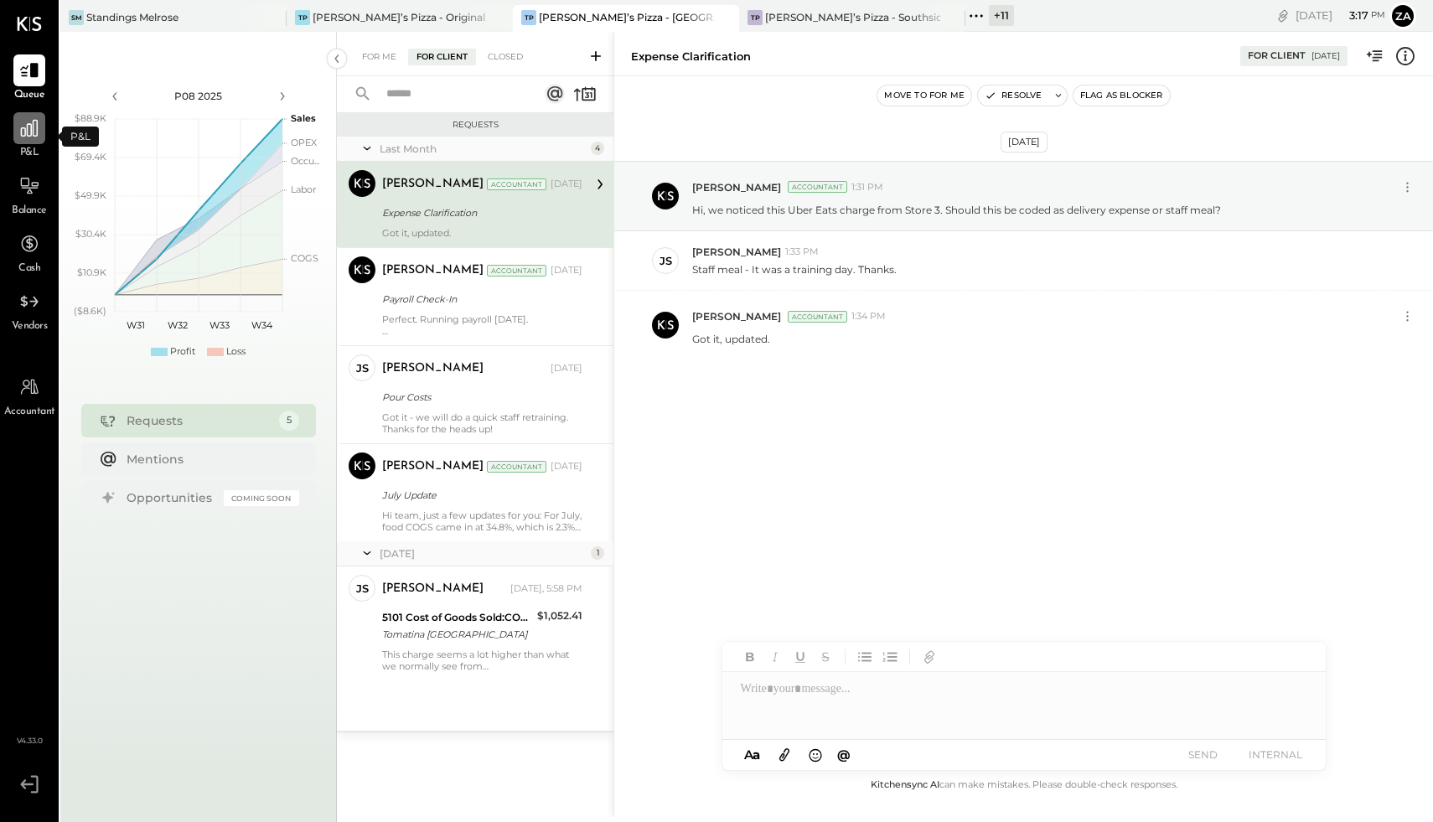
click at [19, 134] on icon at bounding box center [29, 128] width 22 height 22
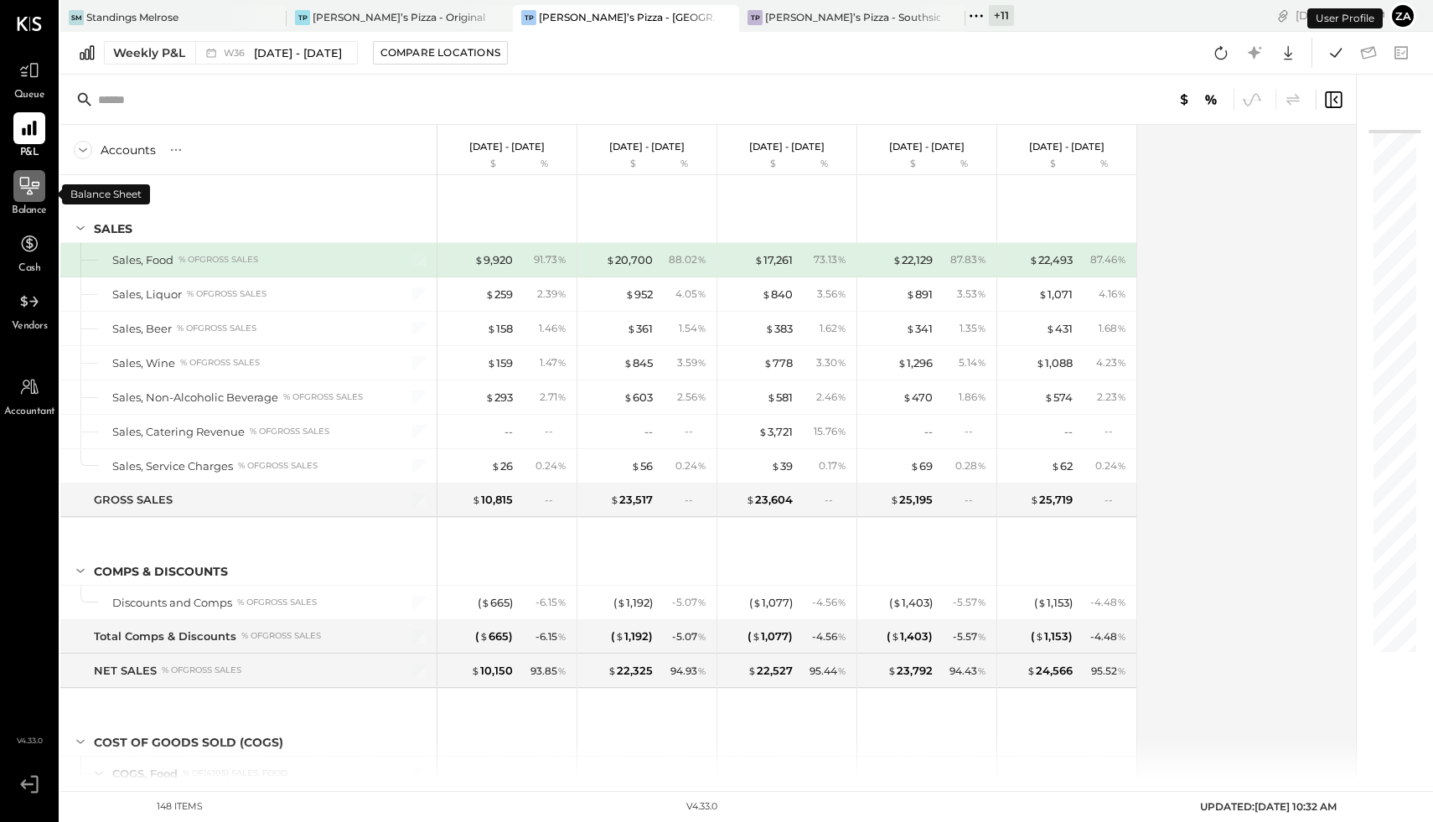
click at [27, 186] on icon at bounding box center [29, 186] width 19 height 18
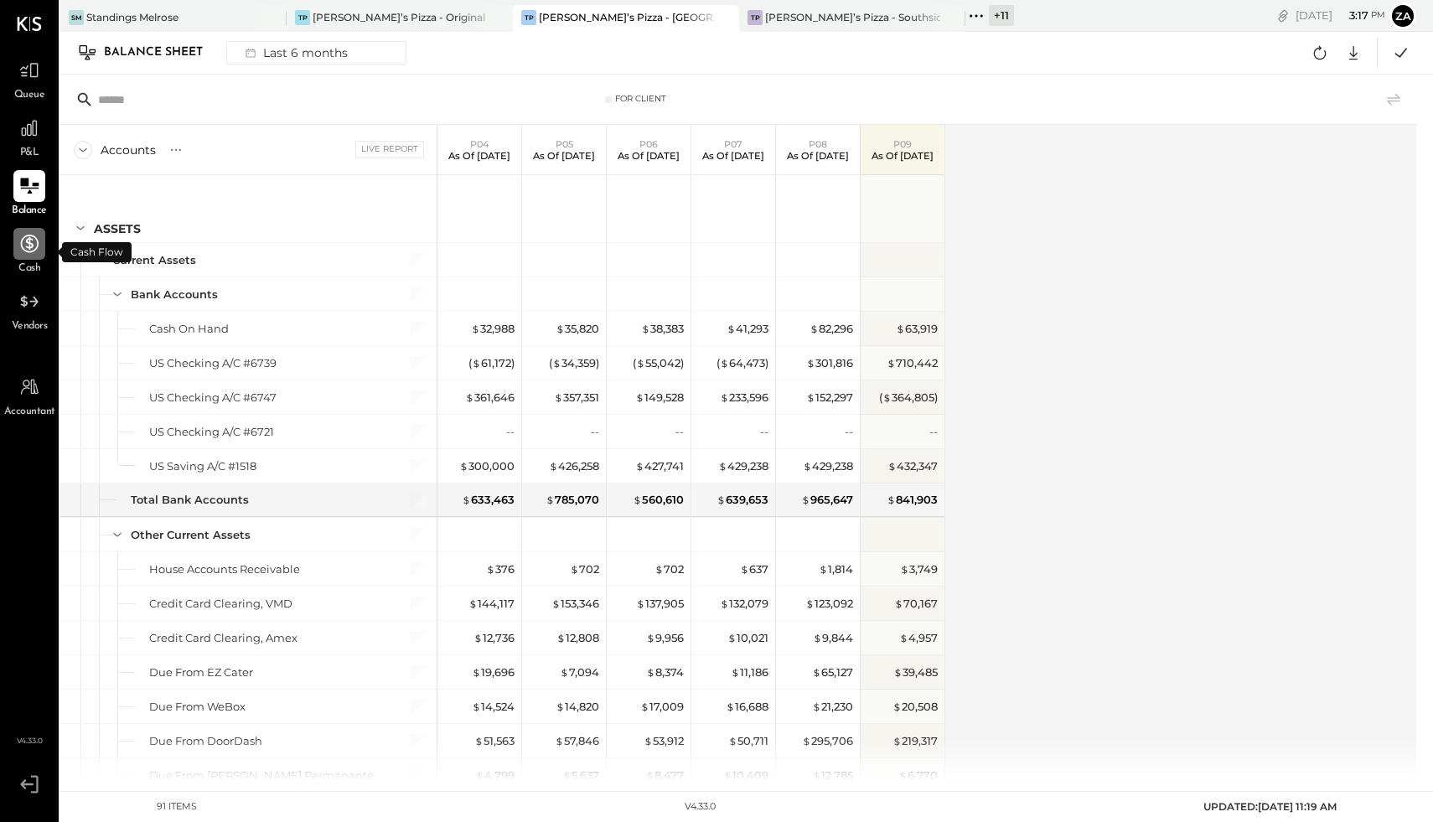
click at [30, 251] on icon at bounding box center [30, 244] width 18 height 18
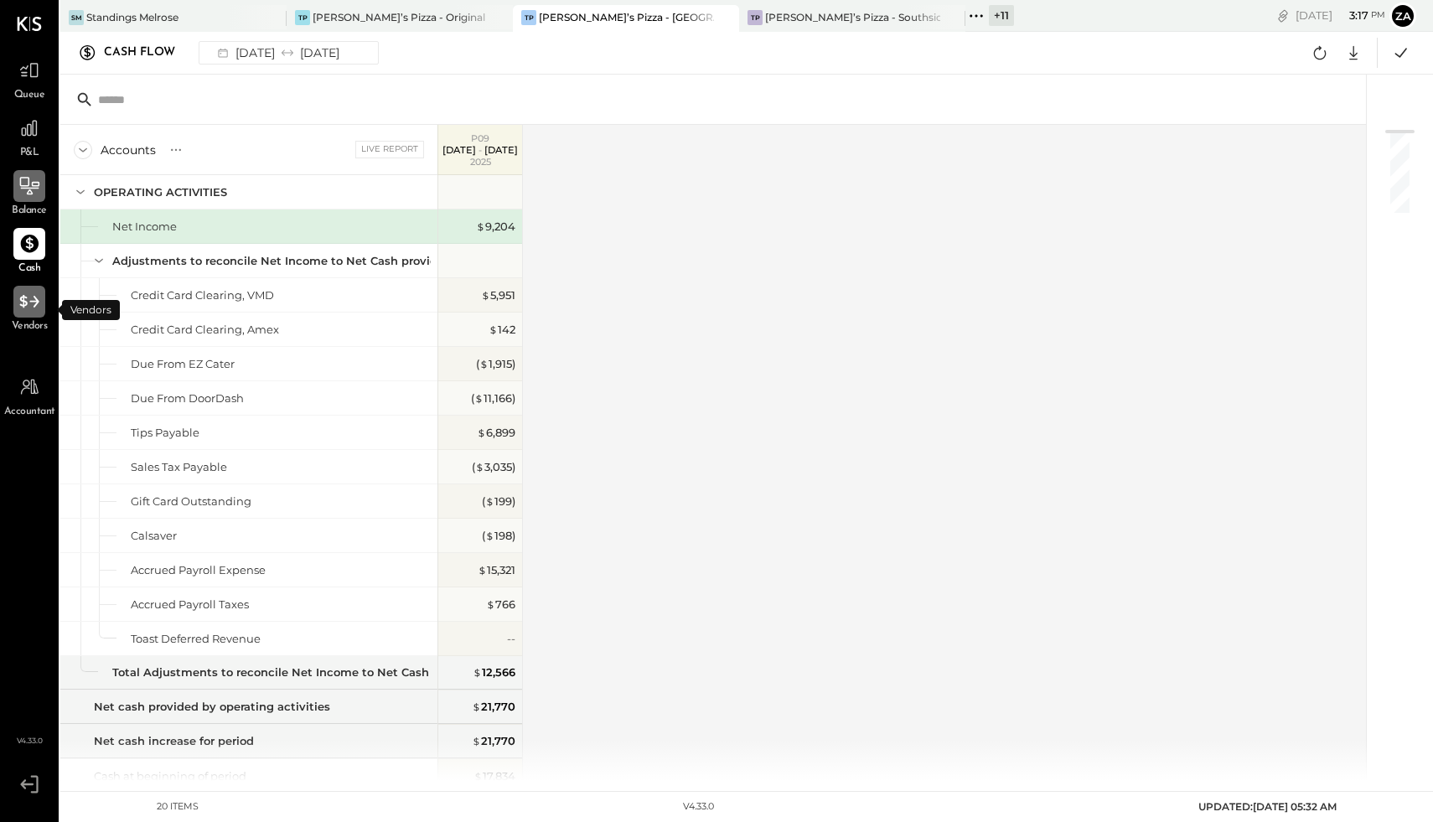
click at [24, 308] on icon at bounding box center [29, 302] width 22 height 22
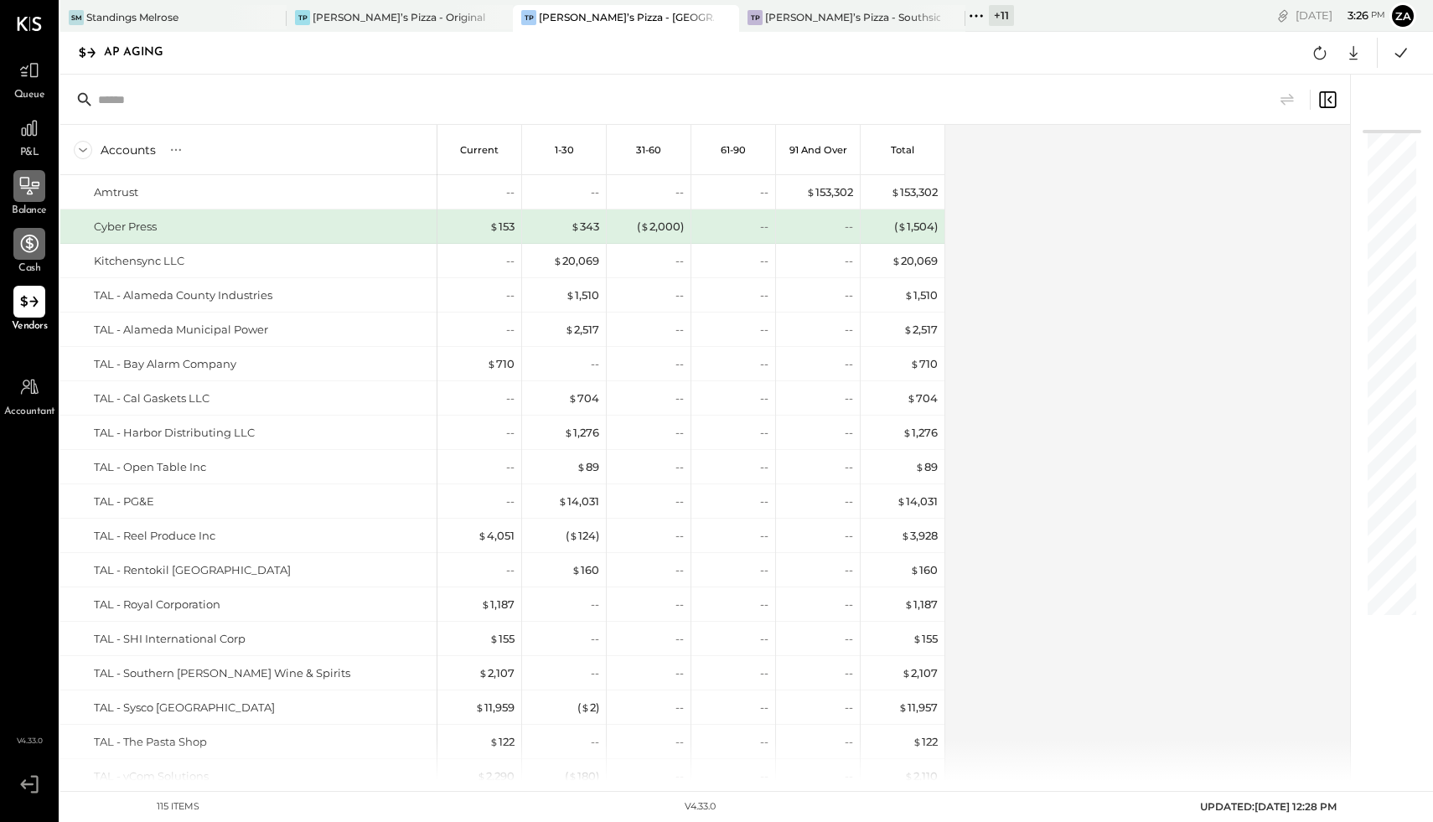
click at [29, 252] on icon at bounding box center [29, 244] width 22 height 22
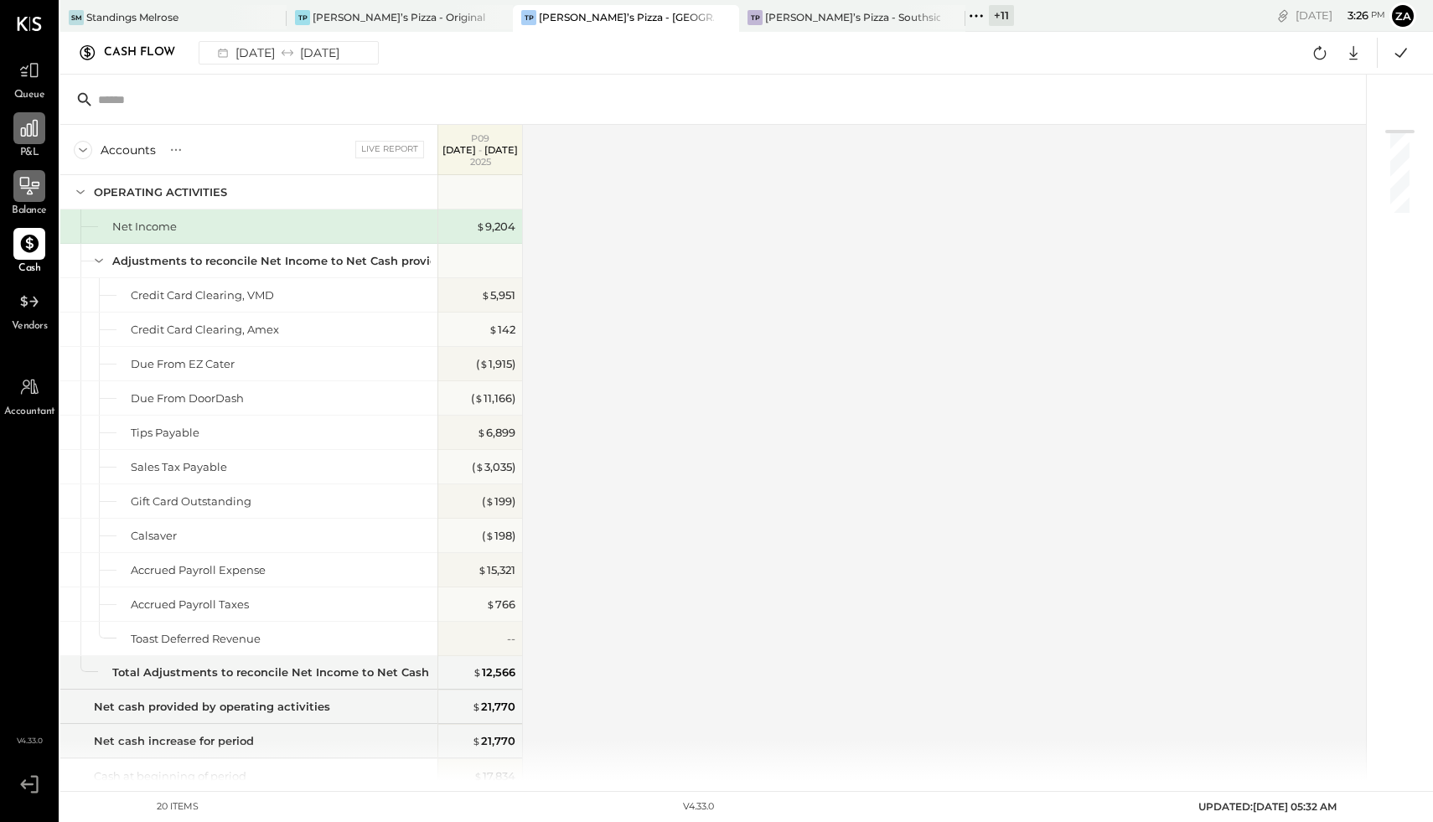
click at [29, 132] on icon at bounding box center [29, 128] width 22 height 22
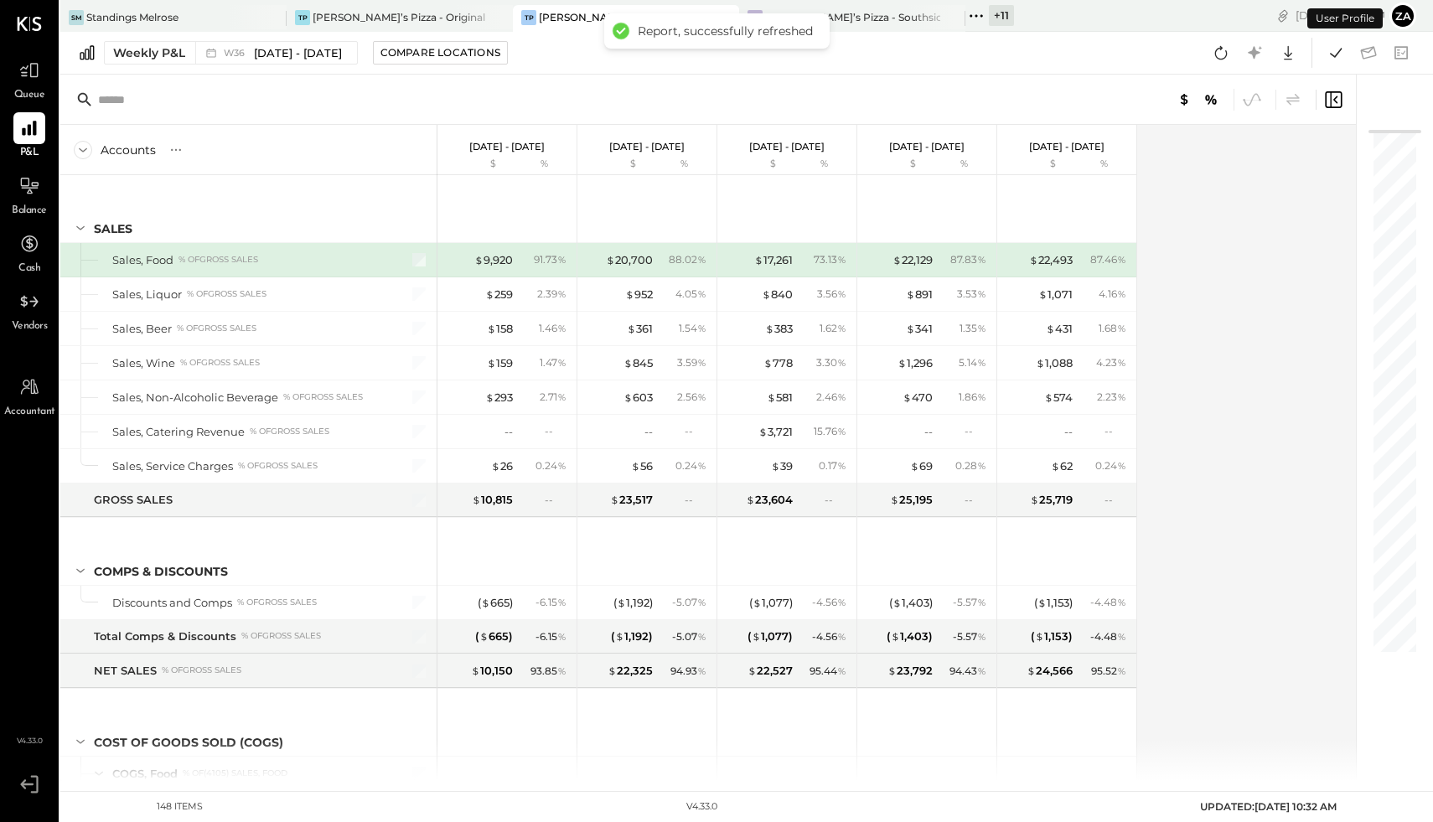
click at [421, 251] on div at bounding box center [409, 260] width 42 height 34
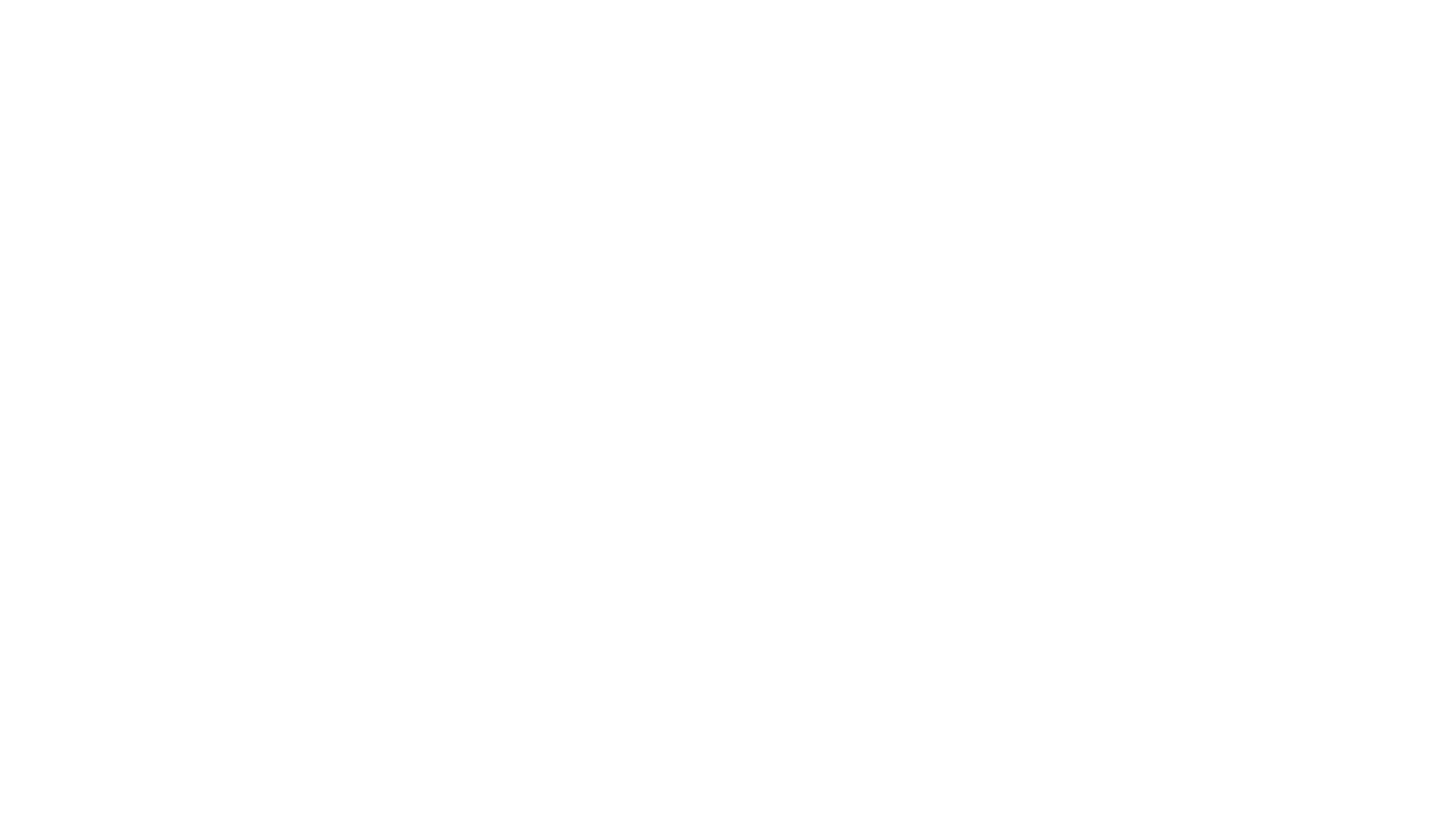
click at [739, 0] on html at bounding box center [716, 0] width 1433 height 0
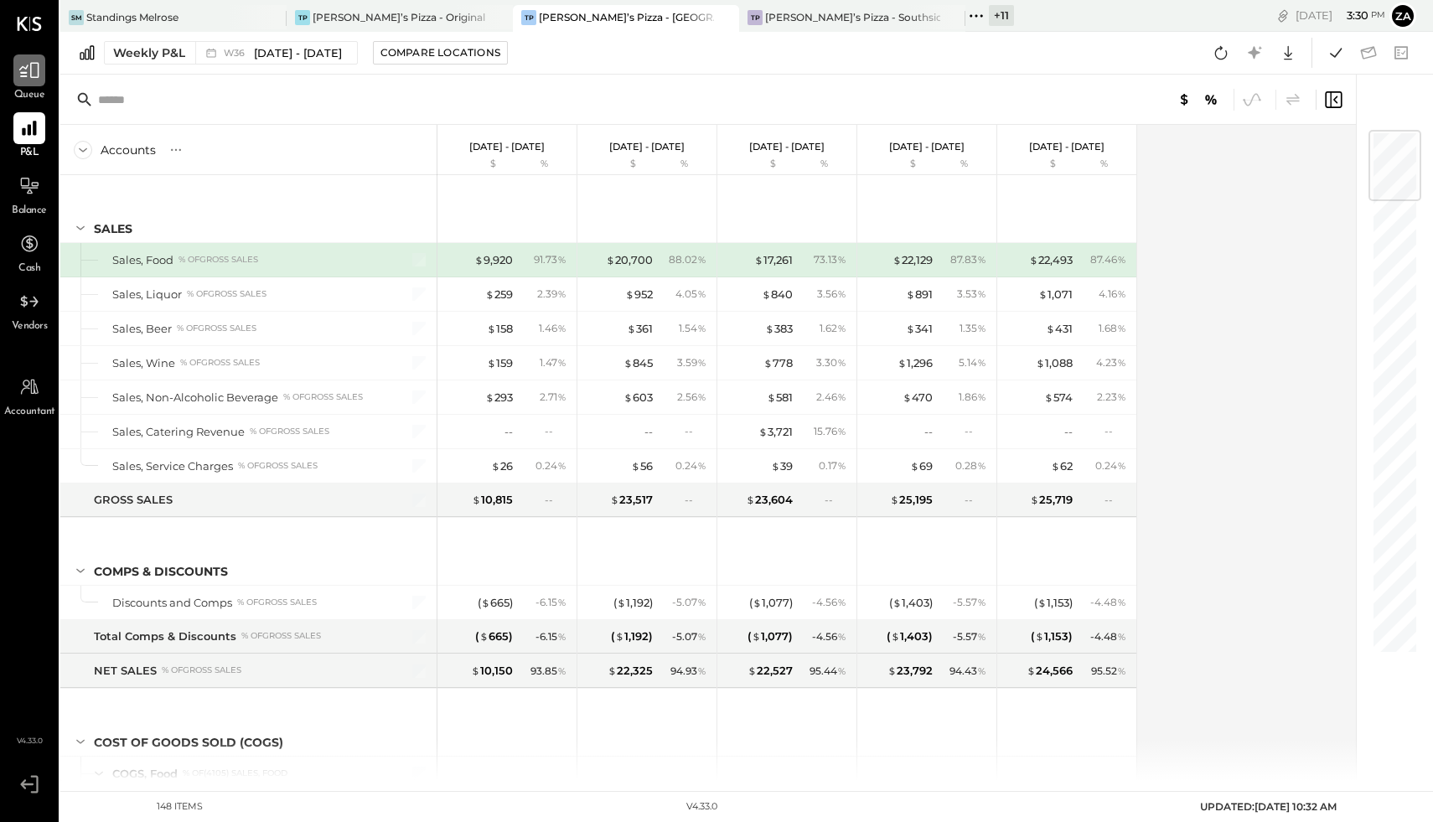
click at [34, 77] on icon at bounding box center [29, 71] width 20 height 16
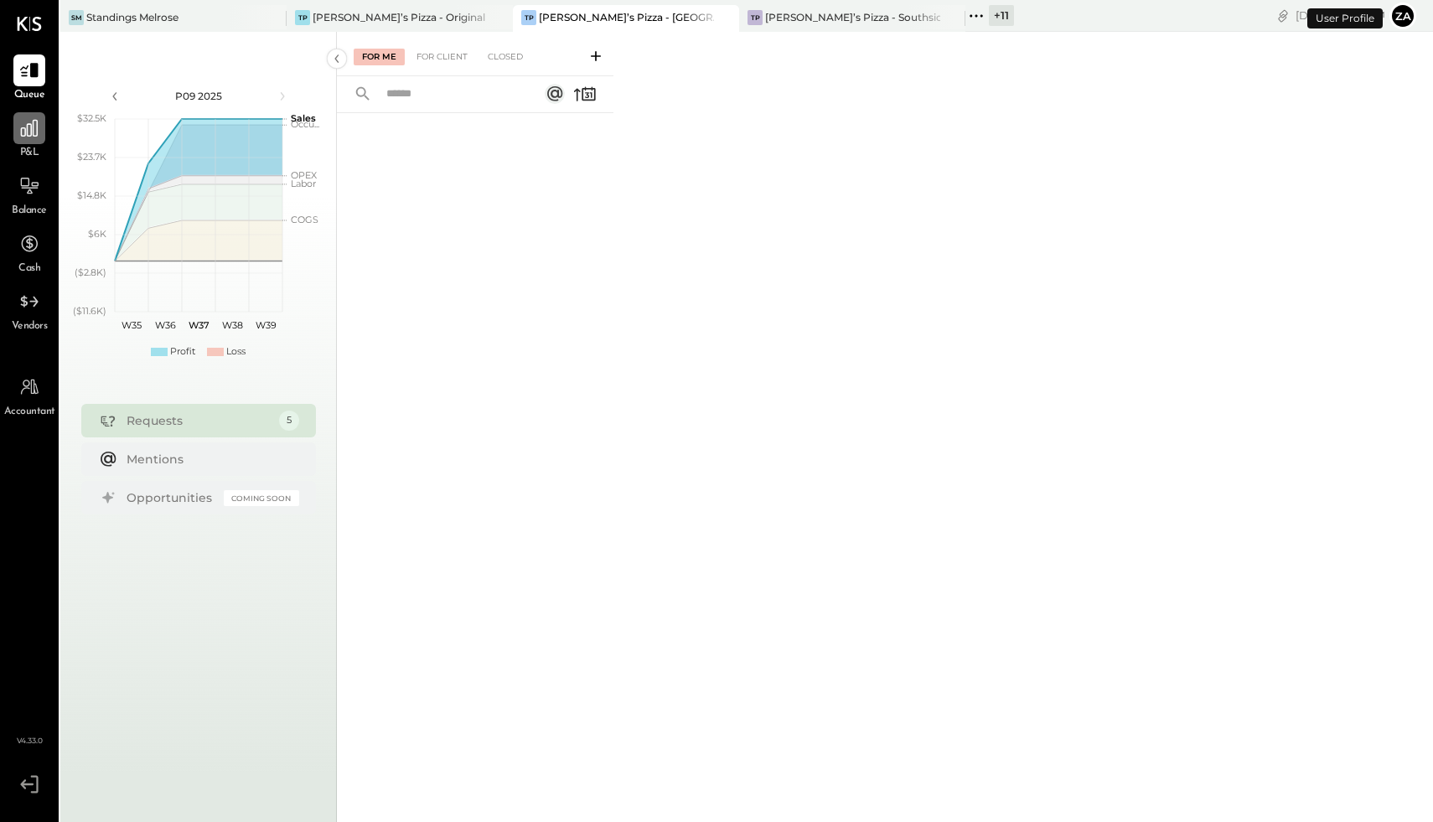
click at [32, 132] on icon at bounding box center [29, 128] width 22 height 22
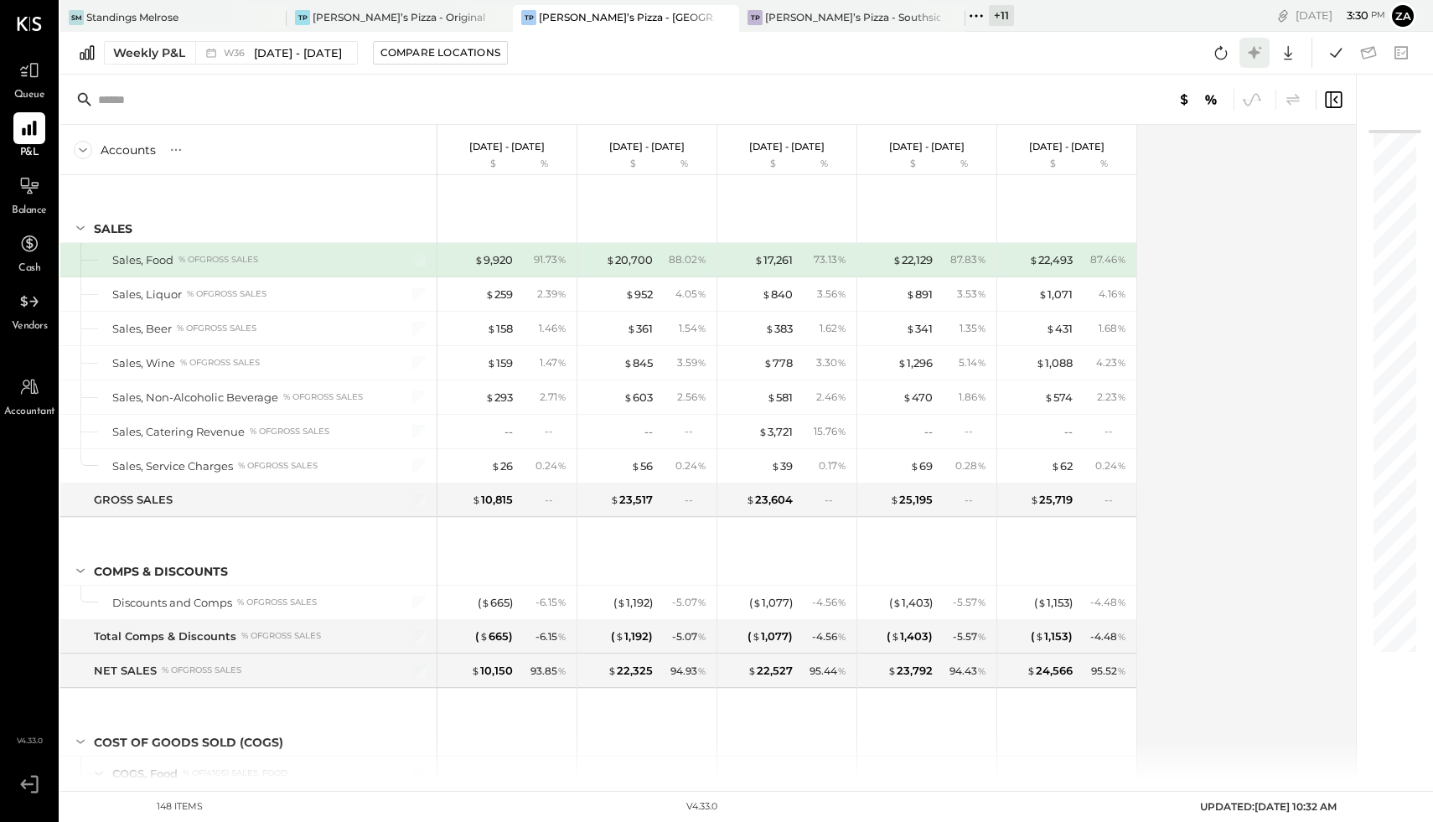
click at [1253, 54] on icon at bounding box center [1254, 52] width 13 height 13
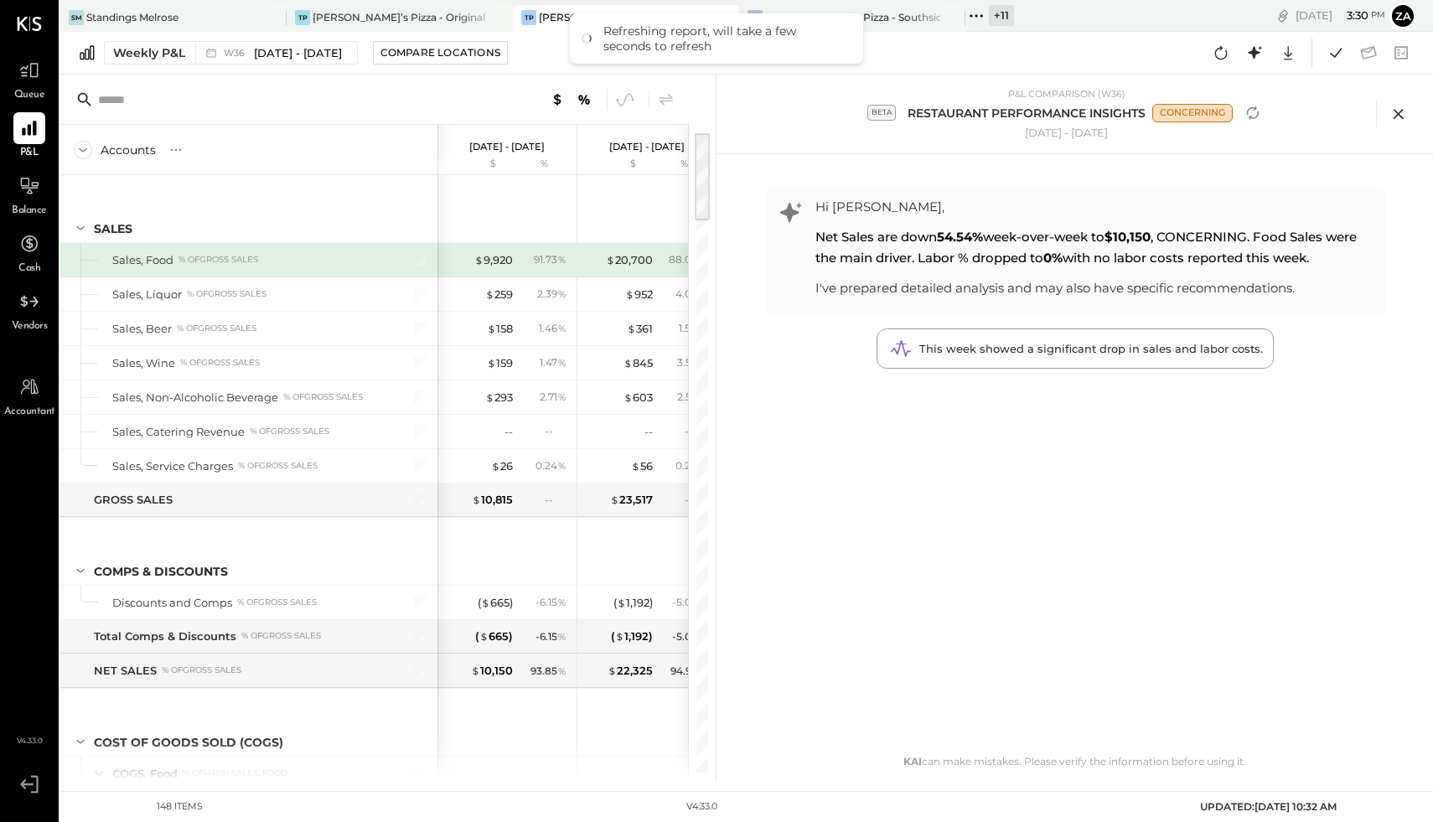
click at [1407, 110] on icon at bounding box center [1398, 113] width 25 height 25
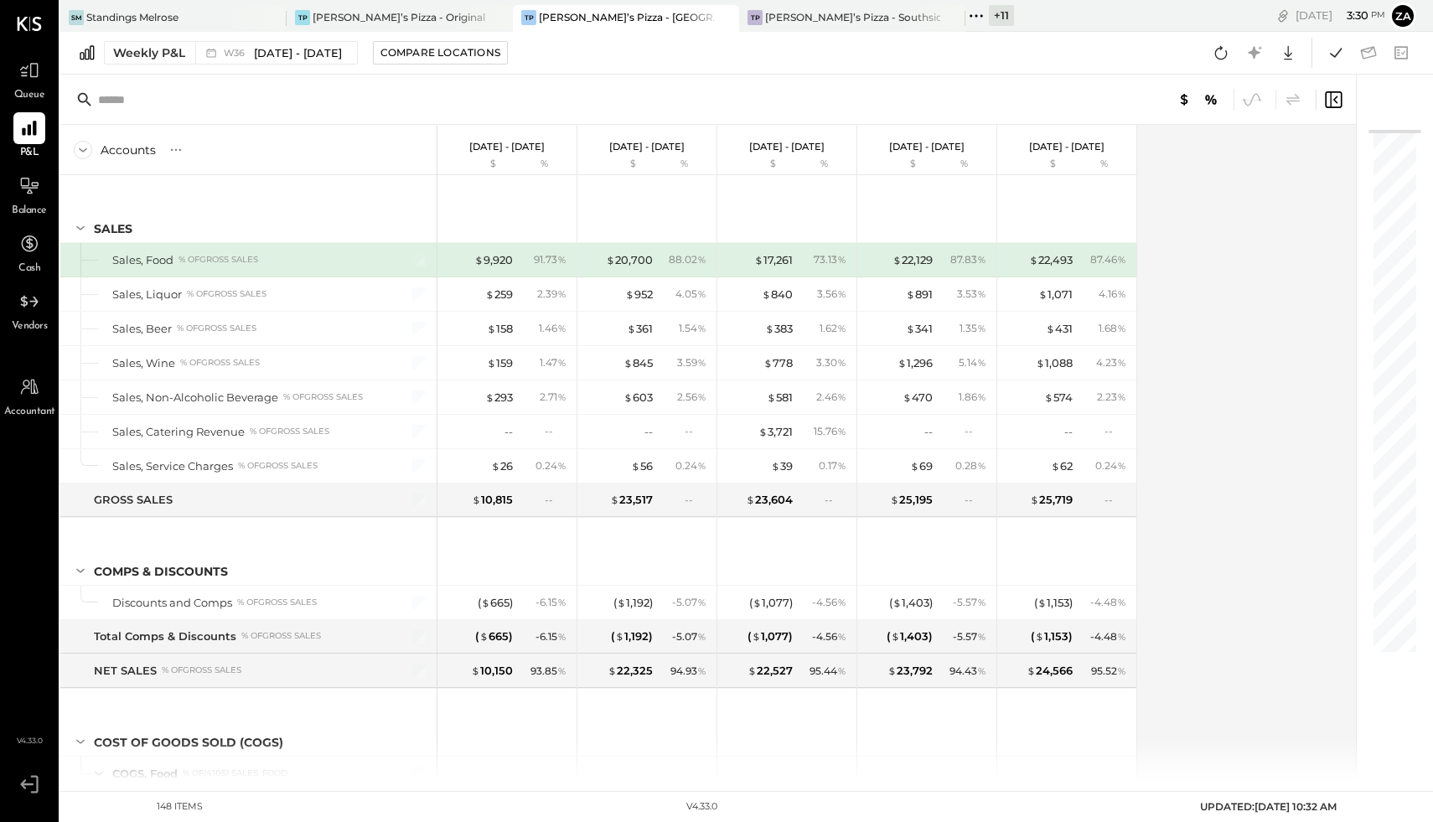
click at [643, 95] on div at bounding box center [707, 100] width 1295 height 50
click at [417, 17] on div "[PERSON_NAME]’s Pizza - Original" at bounding box center [399, 17] width 173 height 14
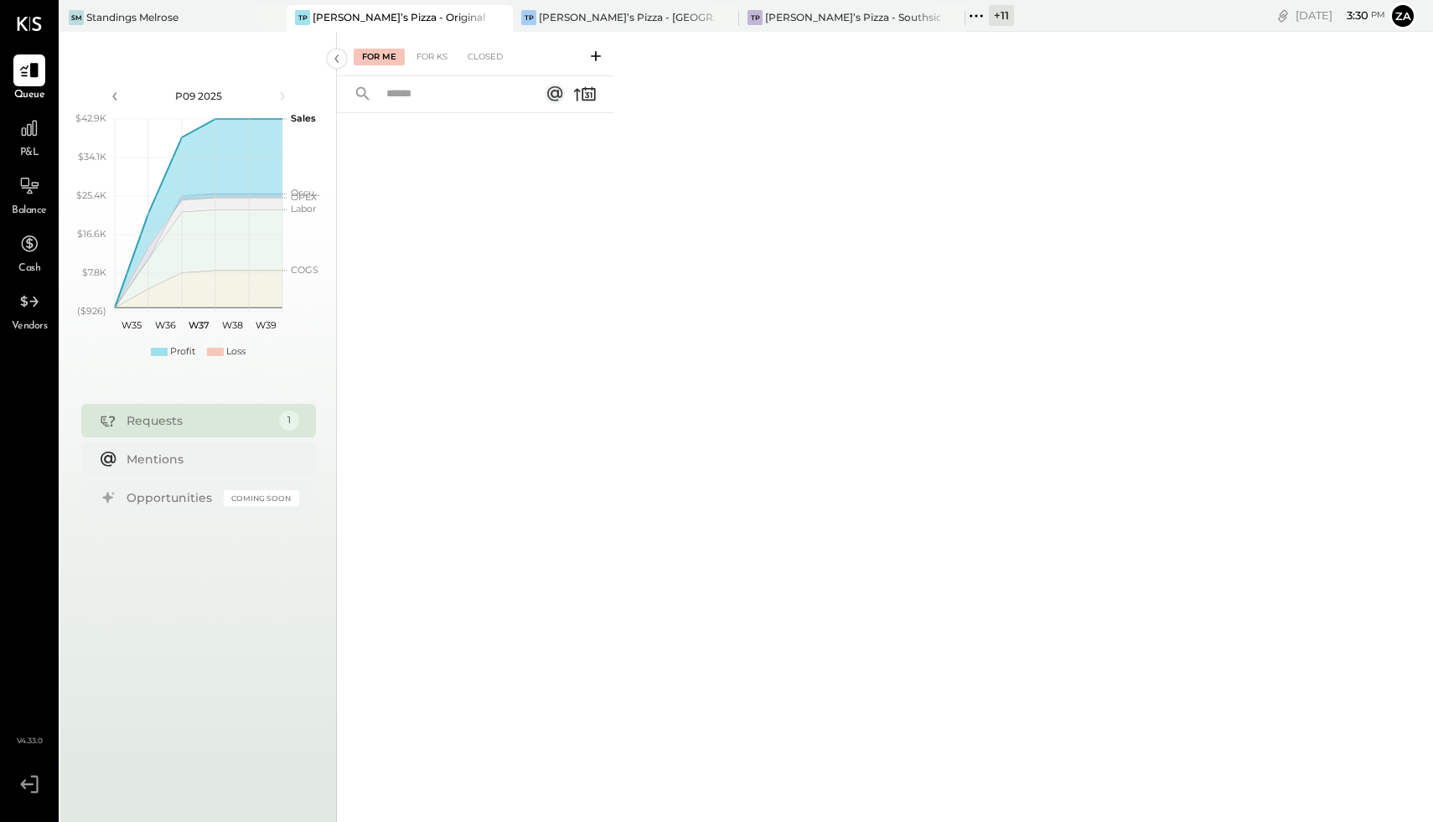
click at [124, 93] on div "P09 2025" at bounding box center [199, 96] width 268 height 28
click at [116, 96] on icon at bounding box center [115, 96] width 18 height 18
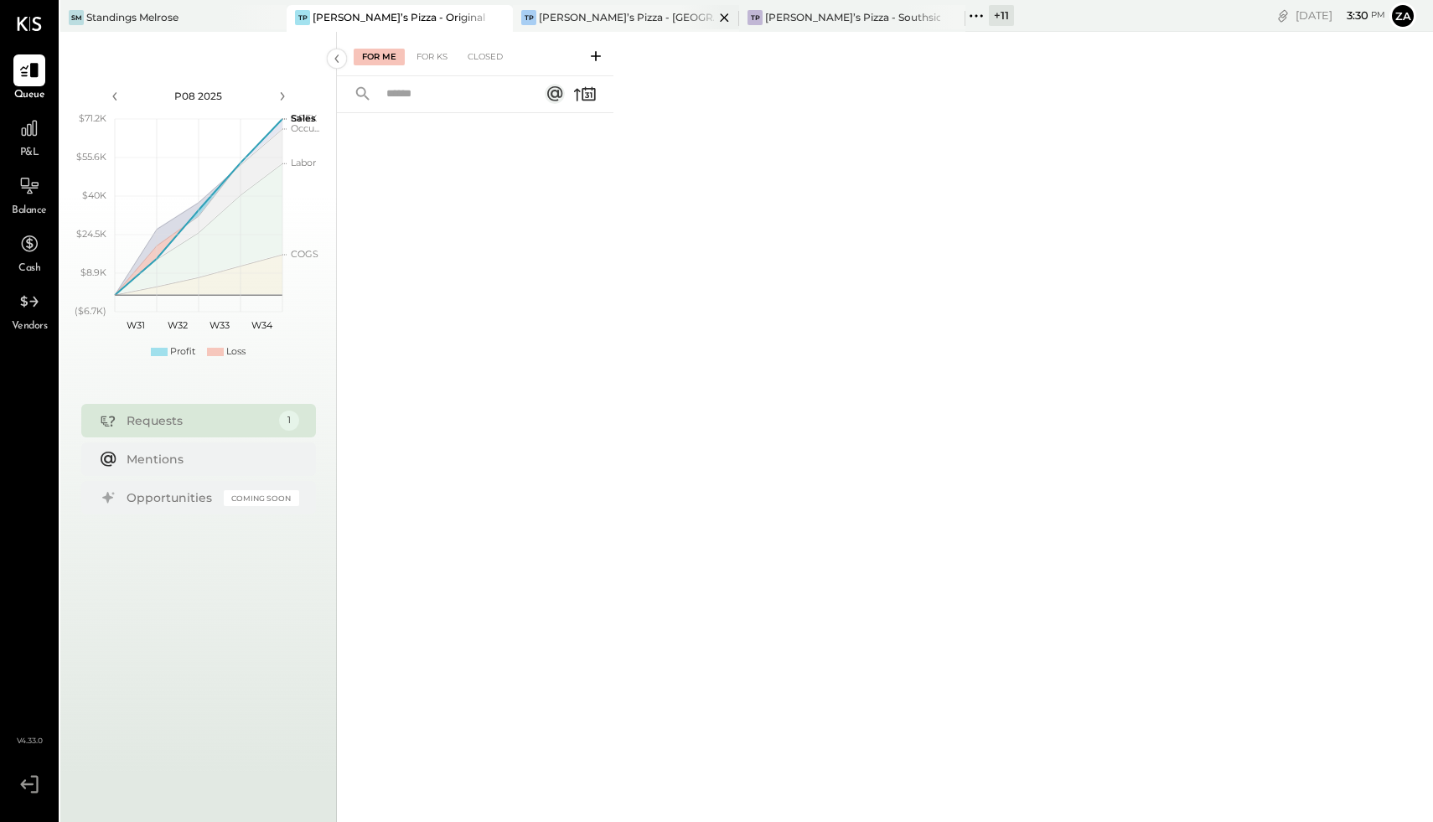
click at [624, 11] on div "Tony’s Pizza - Northside" at bounding box center [626, 17] width 175 height 14
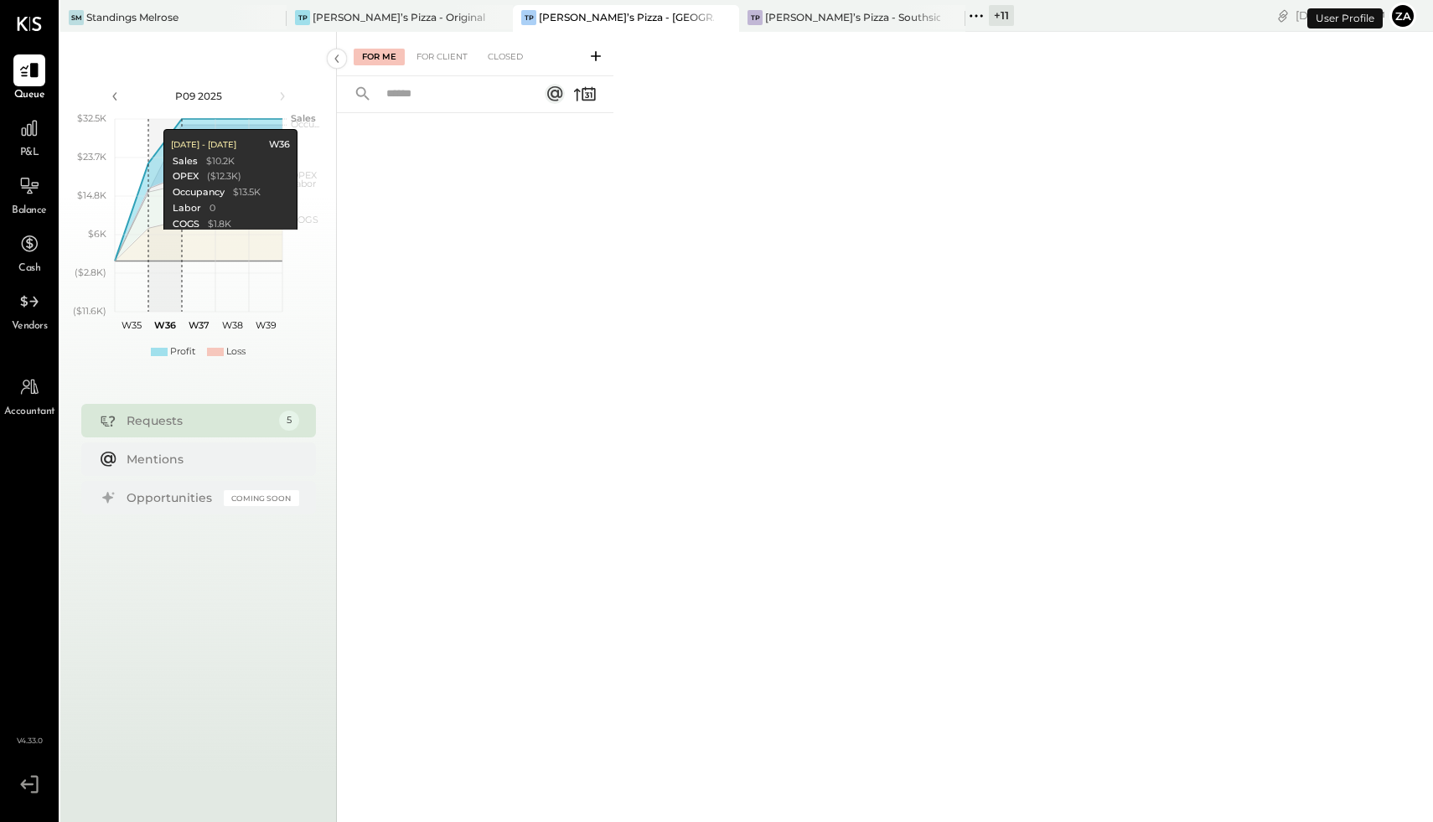
click at [124, 85] on div "P09 2025" at bounding box center [199, 96] width 268 height 28
click at [116, 97] on icon at bounding box center [115, 96] width 18 height 18
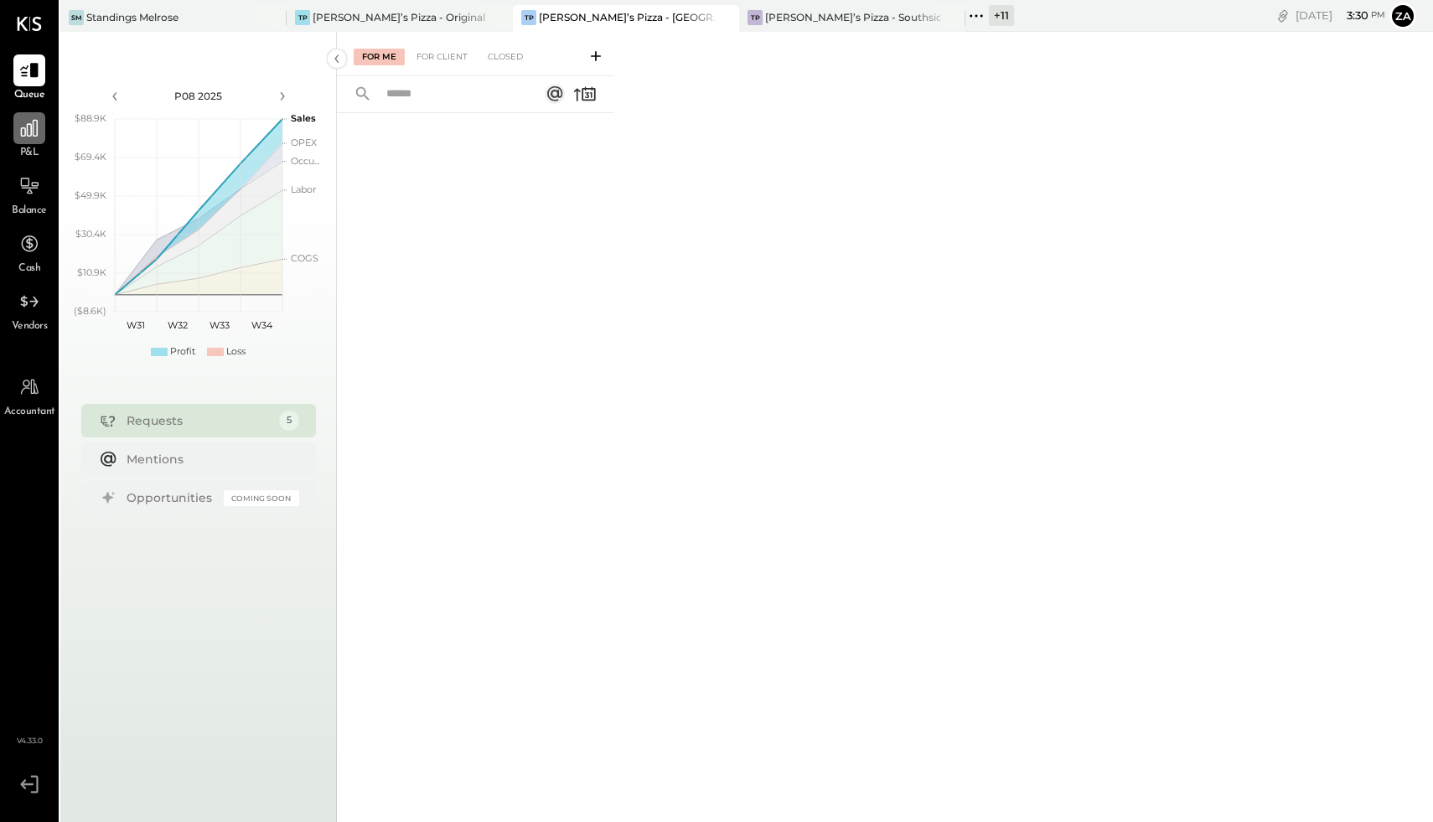
click at [27, 134] on icon at bounding box center [29, 128] width 17 height 17
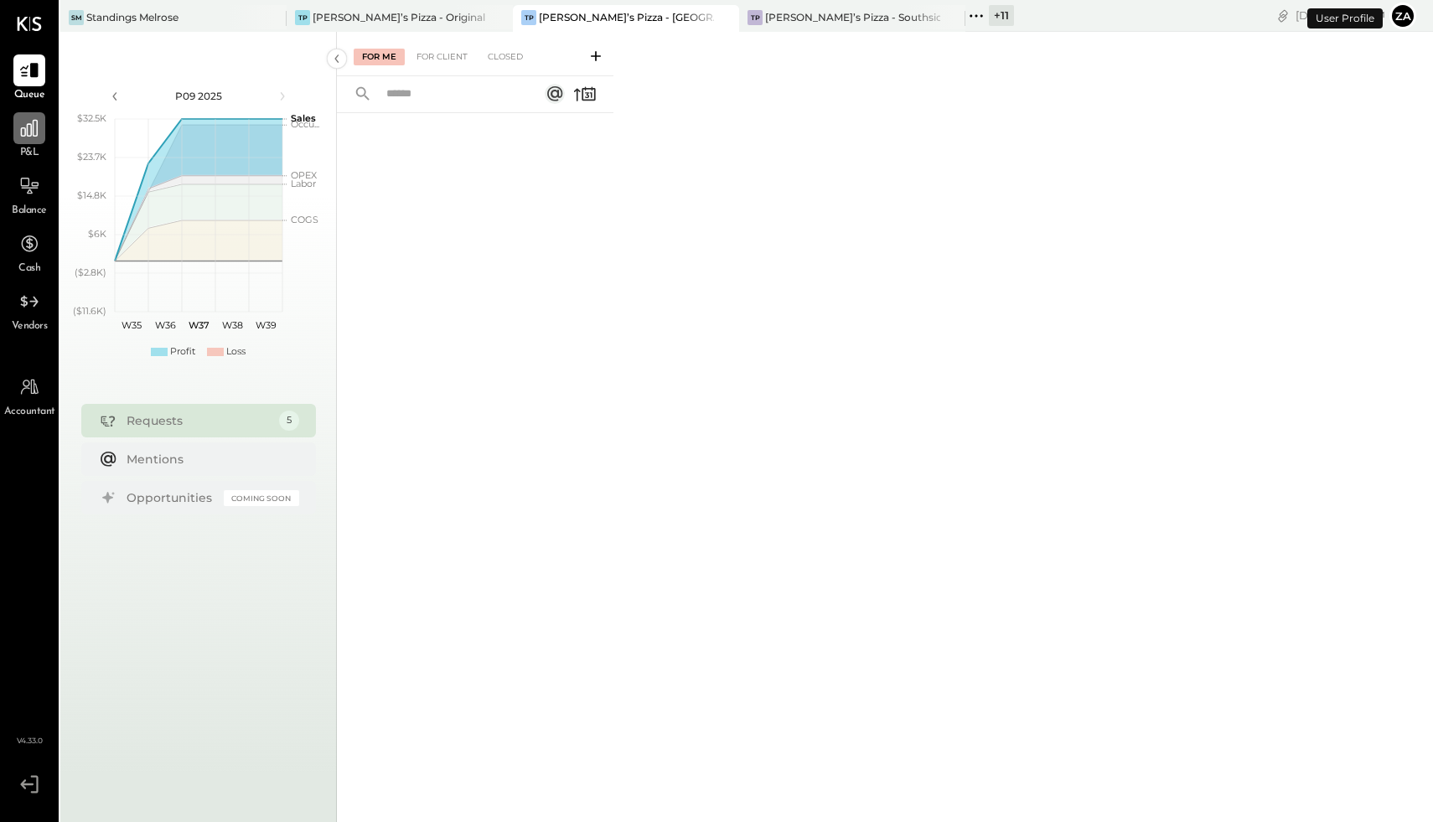
click at [23, 124] on icon at bounding box center [29, 128] width 22 height 22
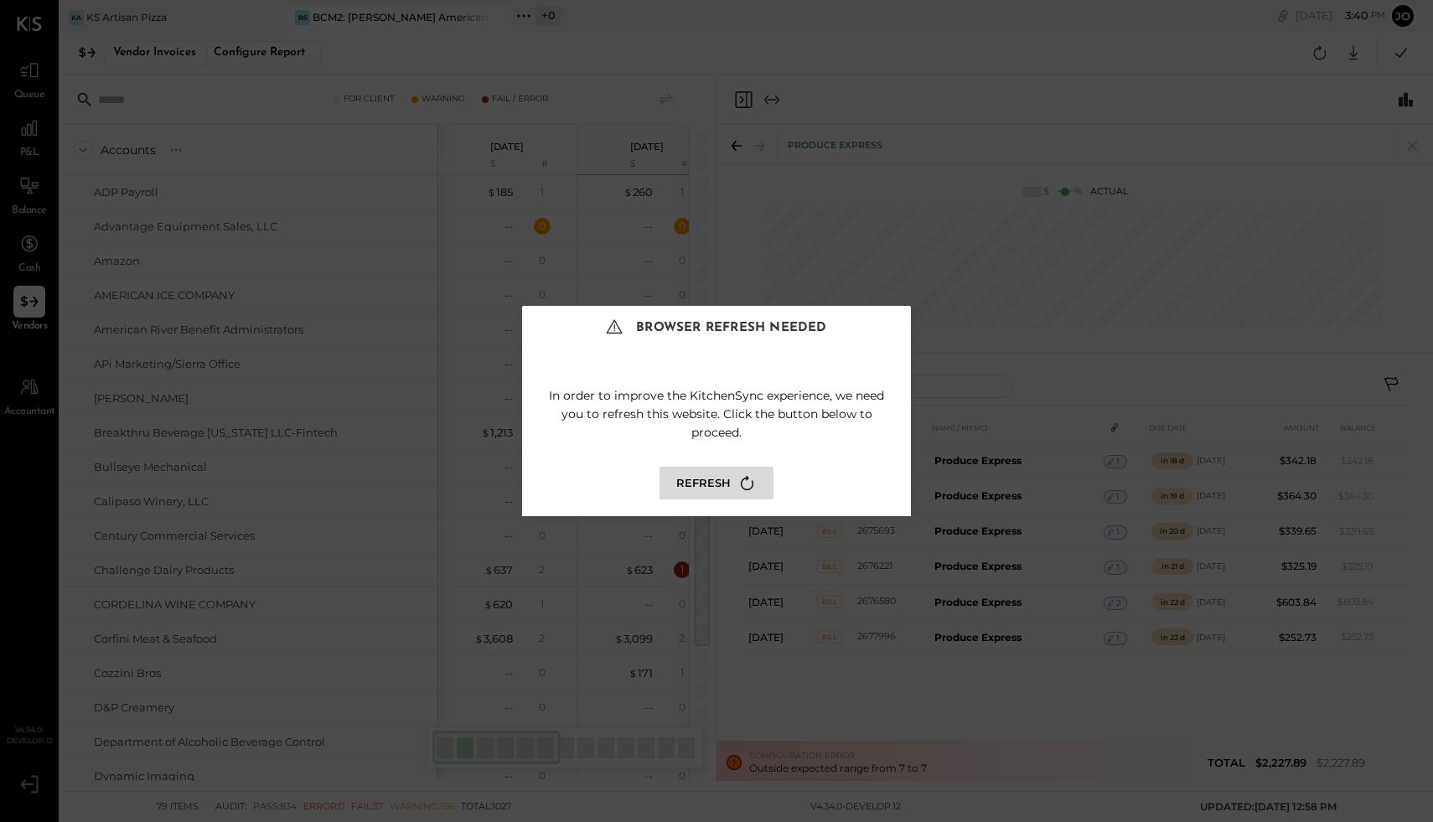
scroll to position [0, 2]
